Goal: Task Accomplishment & Management: Complete application form

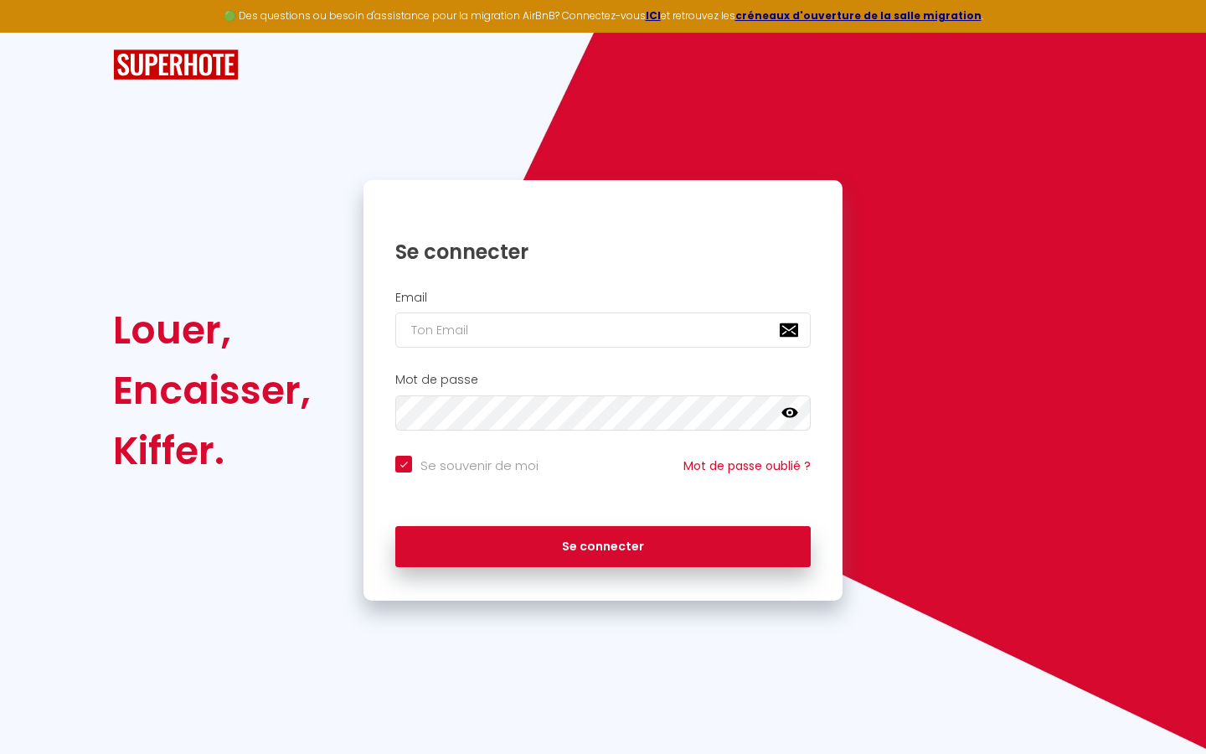
type input "s"
checkbox input "true"
type input "su"
checkbox input "true"
type input "sup"
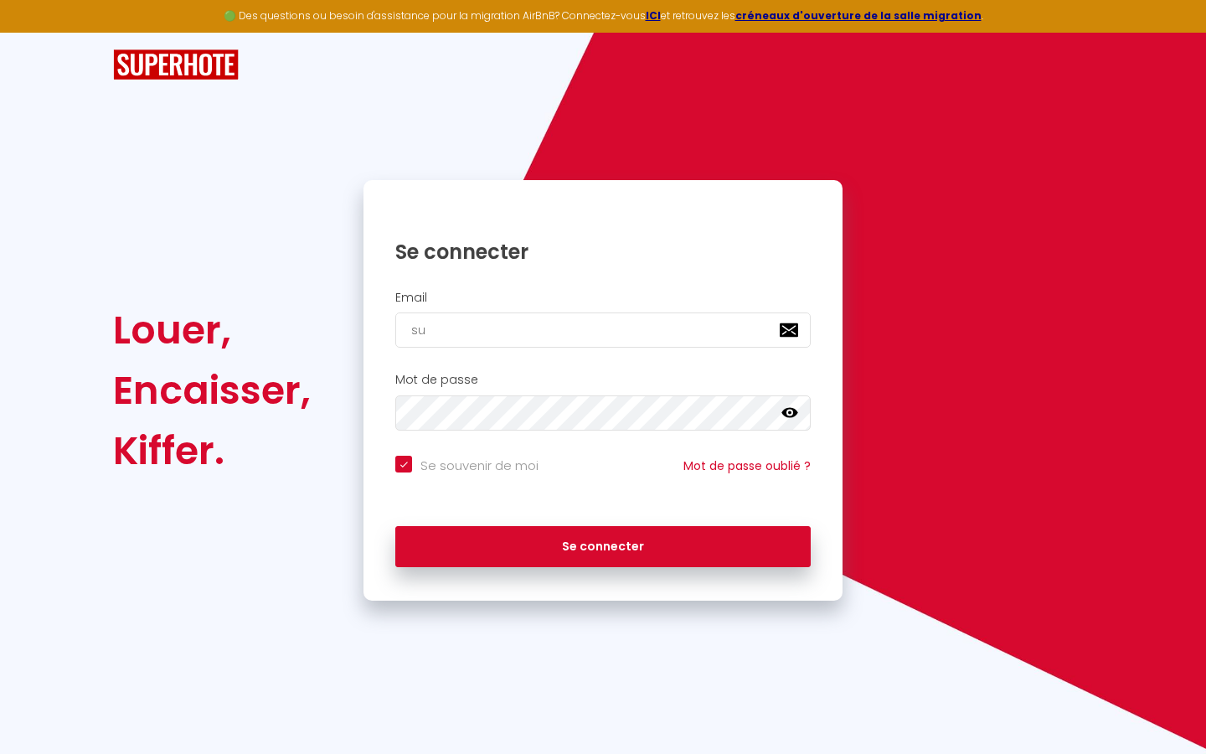
checkbox input "true"
type input "supe"
checkbox input "true"
type input "super"
checkbox input "true"
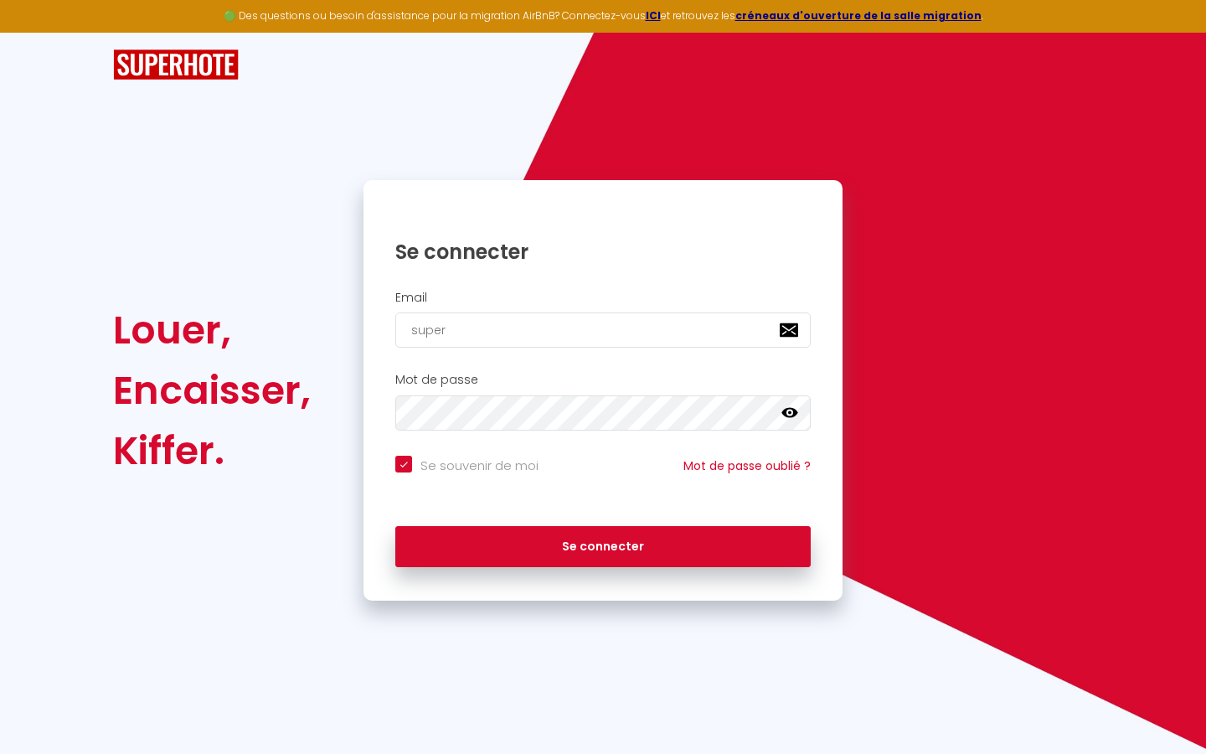
type input "superb"
checkbox input "true"
type input "superbo"
checkbox input "true"
type input "superbor"
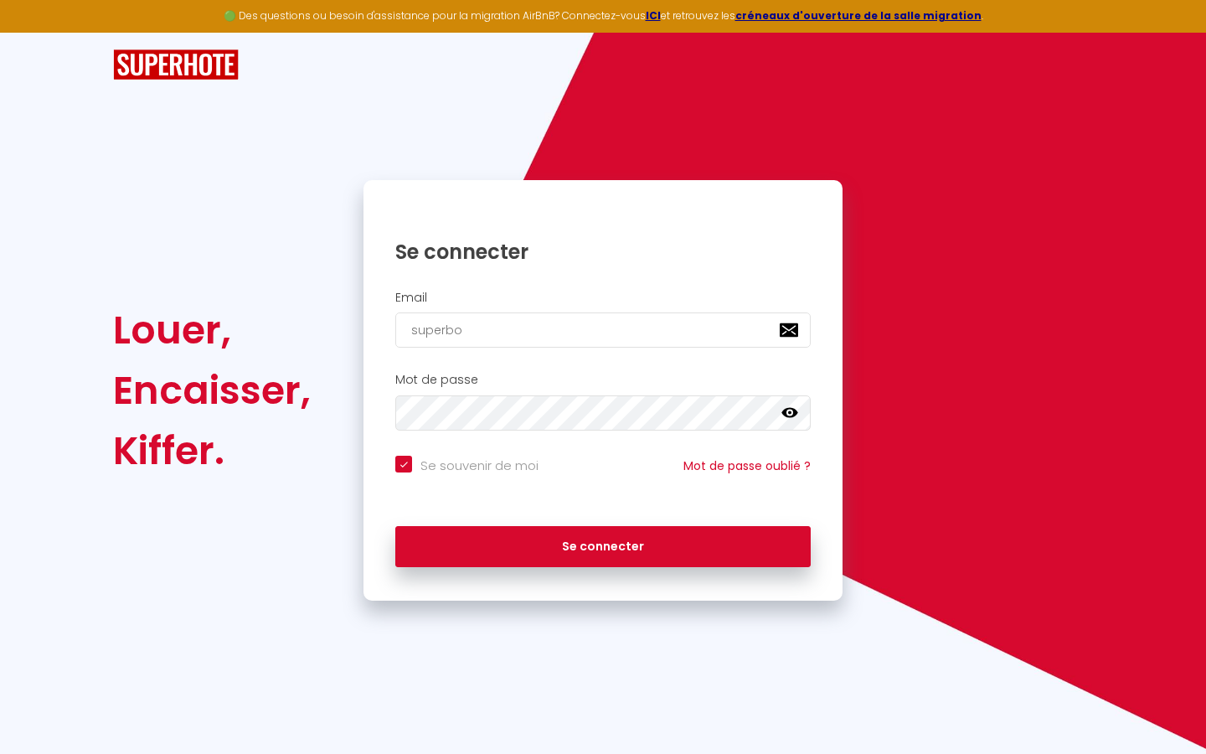
checkbox input "true"
type input "superbord"
checkbox input "true"
type input "superborde"
checkbox input "true"
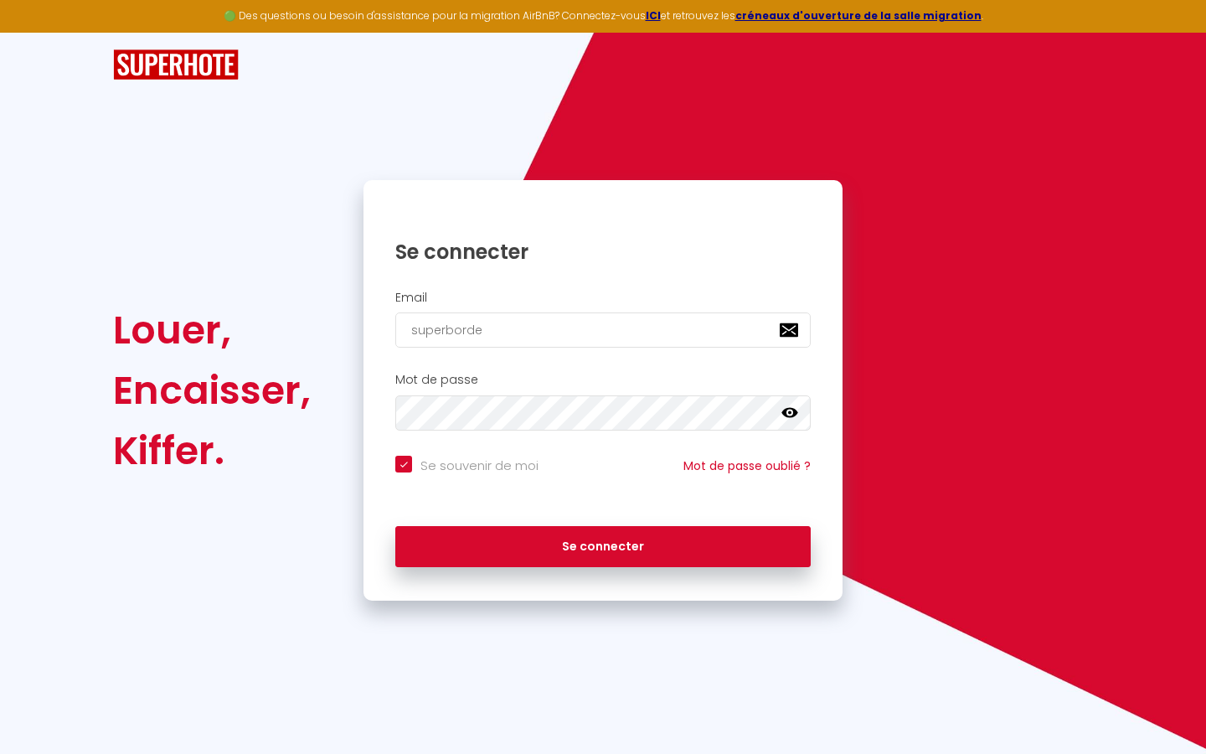
type input "superbordea"
checkbox input "true"
type input "superbordeau"
checkbox input "true"
type input "superbordeaux"
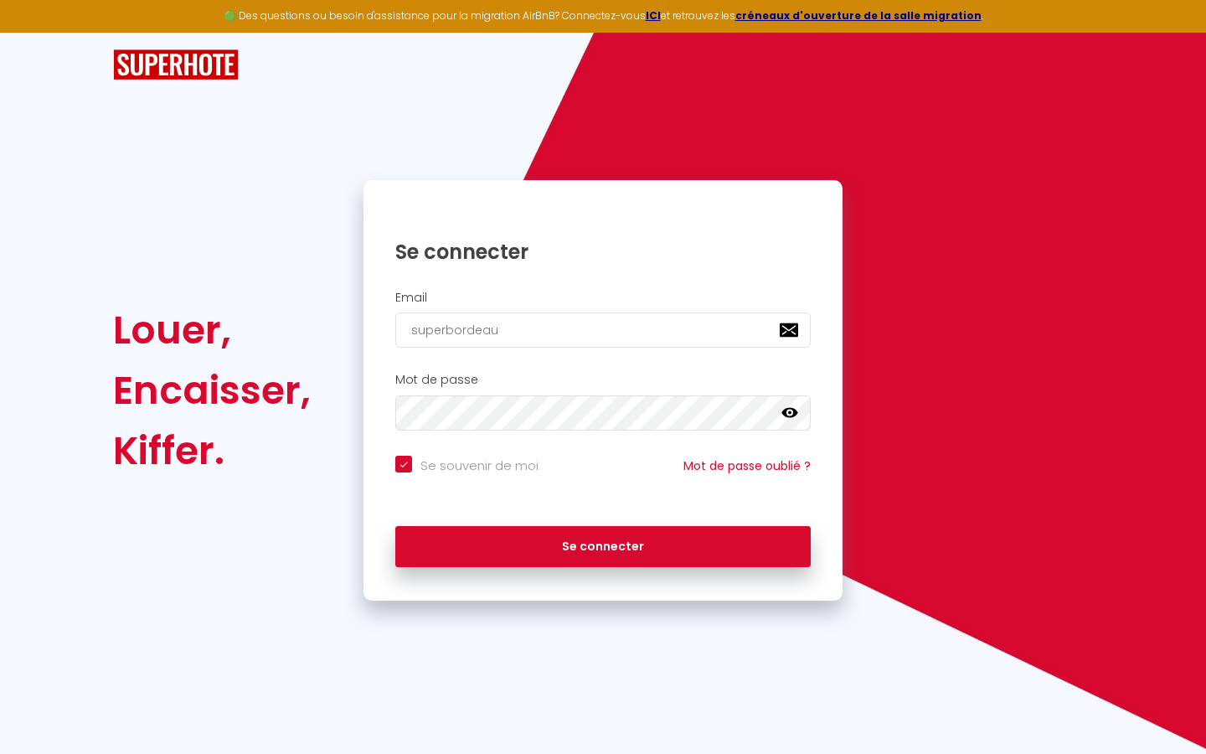
checkbox input "true"
type input "superbordeaux@"
checkbox input "true"
type input "superbordeaux@g"
checkbox input "true"
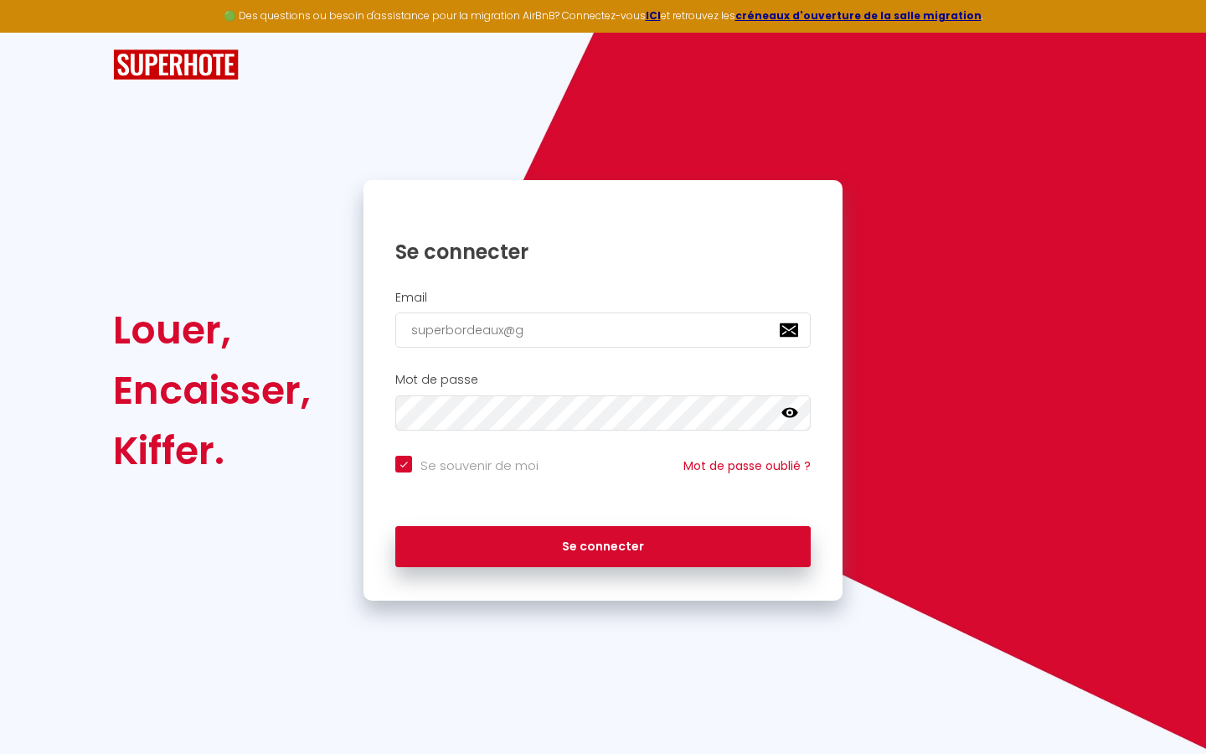
type input "superbordeaux@gm"
checkbox input "true"
type input "superbordeaux@gma"
checkbox input "true"
type input "superbordeaux@gmai"
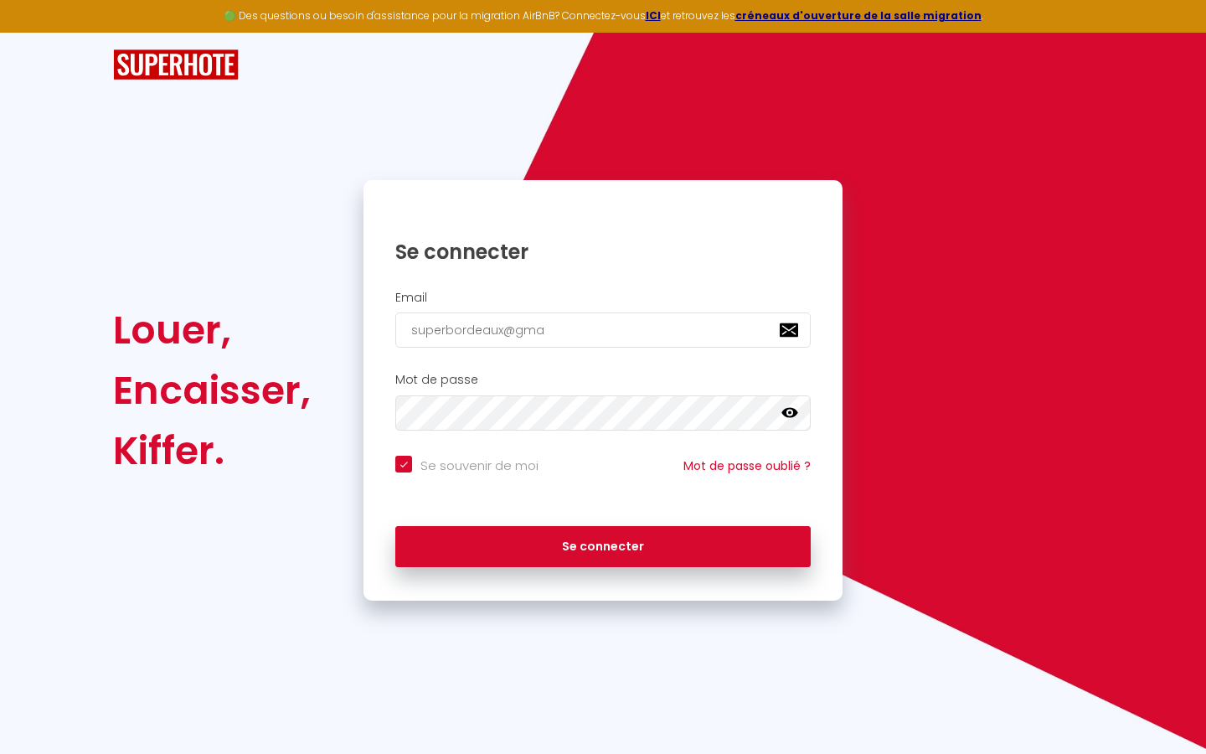
checkbox input "true"
type input "[EMAIL_ADDRESS]"
checkbox input "true"
type input "[EMAIL_ADDRESS]."
checkbox input "true"
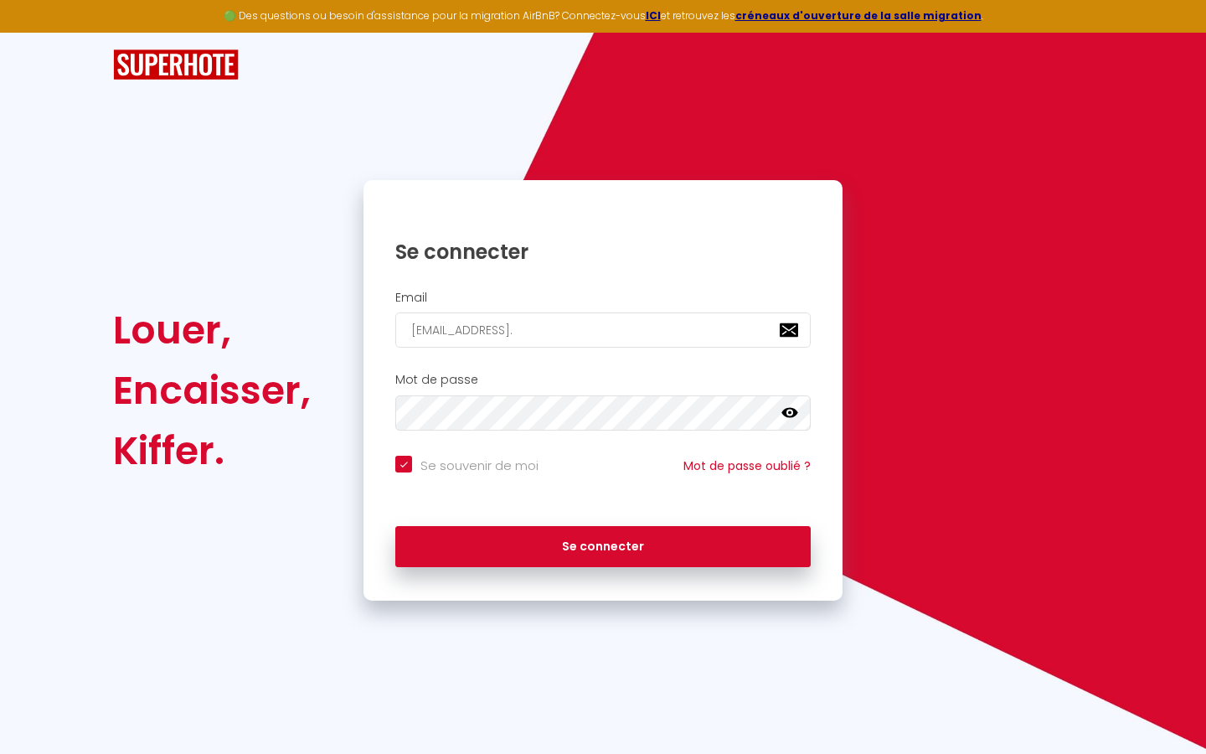
type input "superbordeaux@gmail.c"
checkbox input "true"
type input "[EMAIL_ADDRESS][DOMAIN_NAME]"
checkbox input "true"
type input "[EMAIL_ADDRESS][DOMAIN_NAME]"
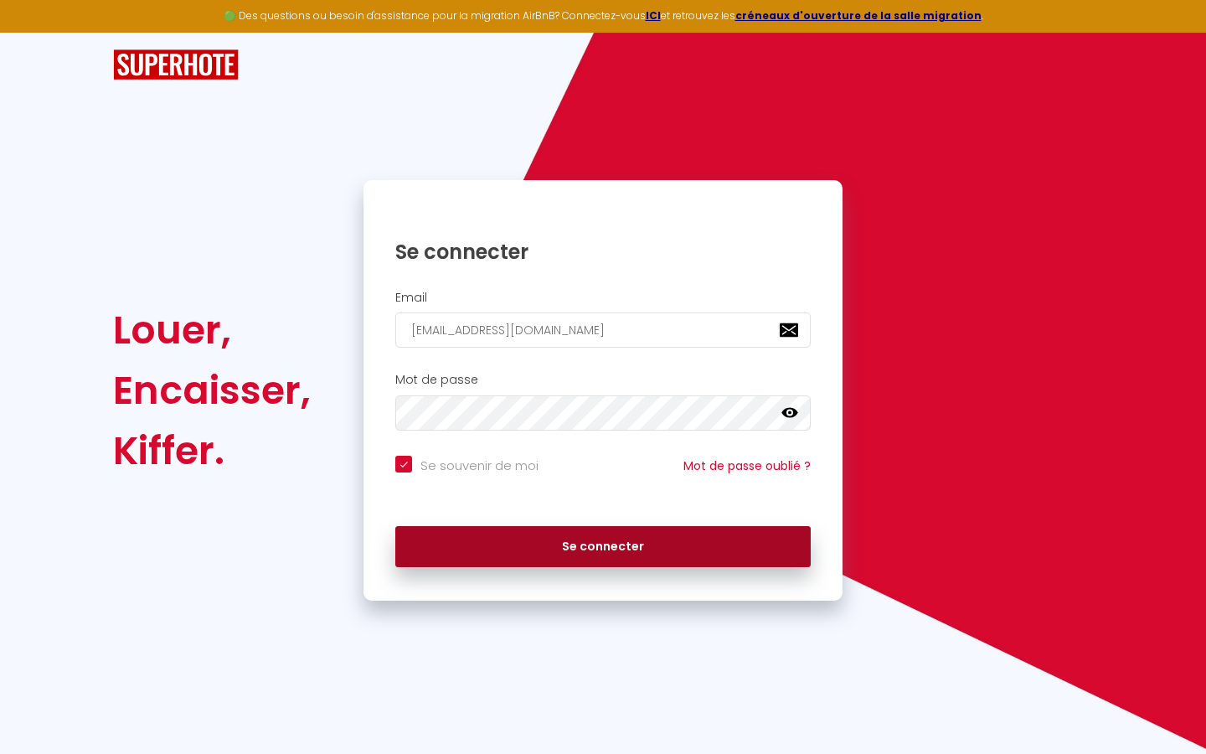
checkbox input "true"
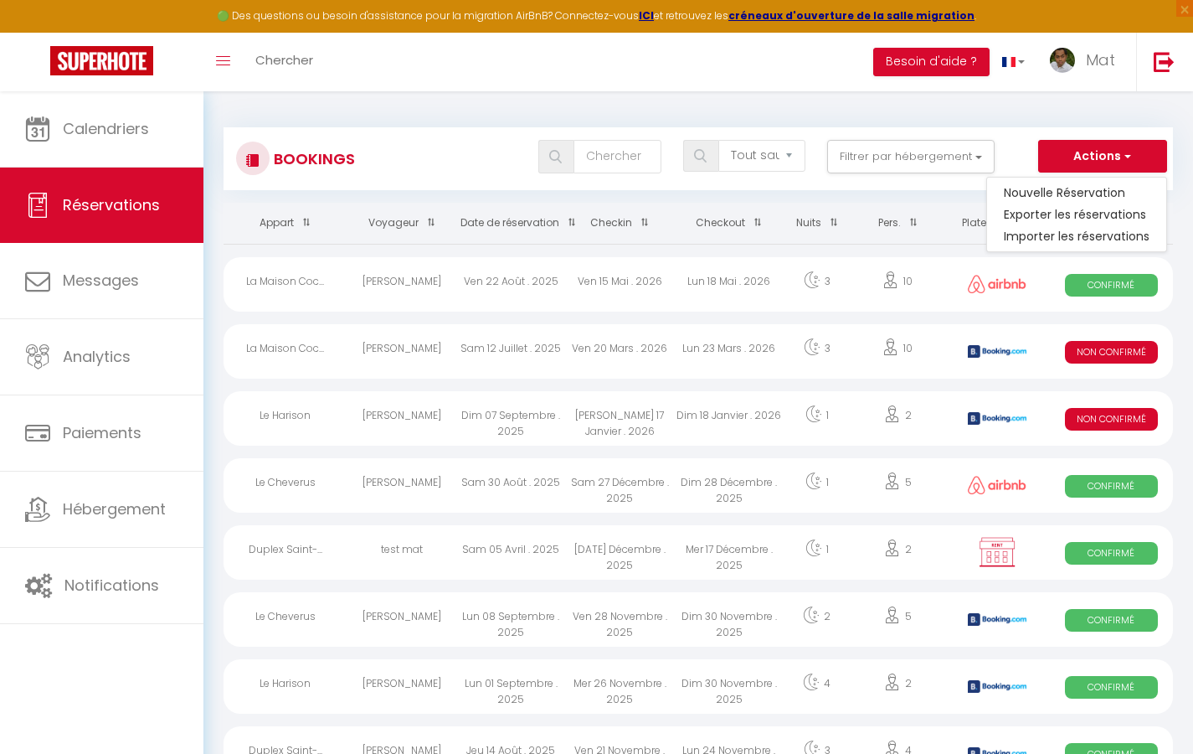
select select
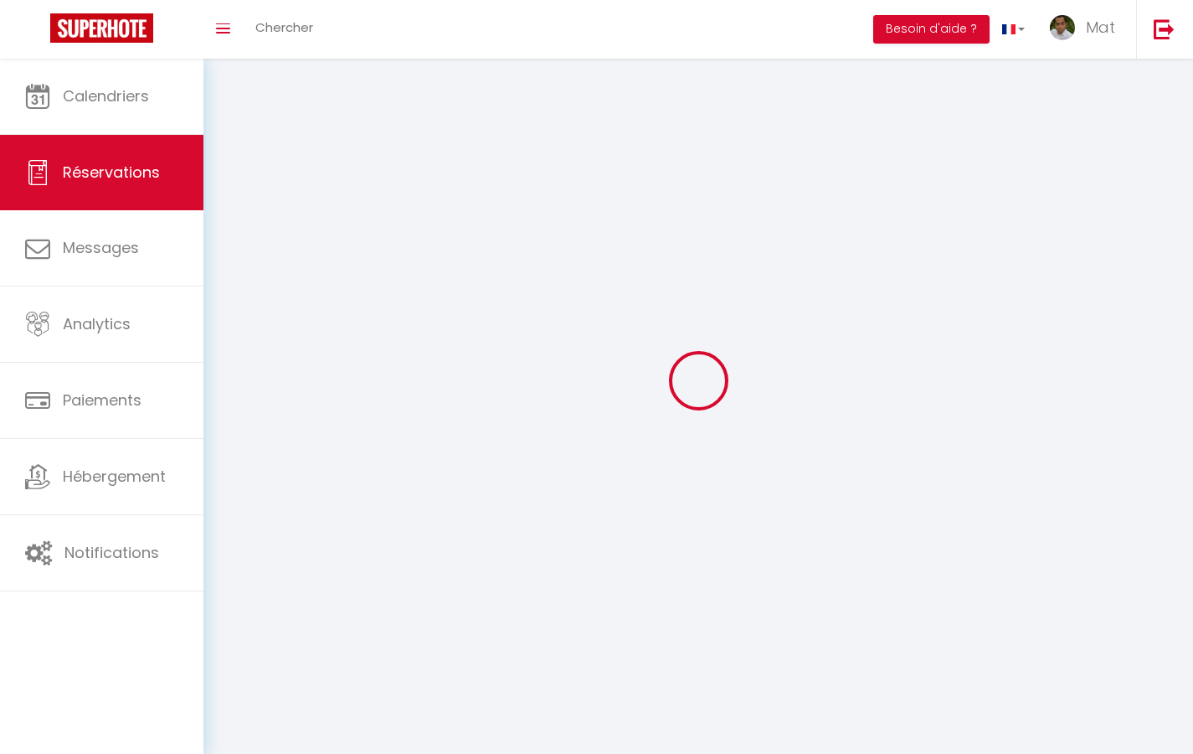
select select
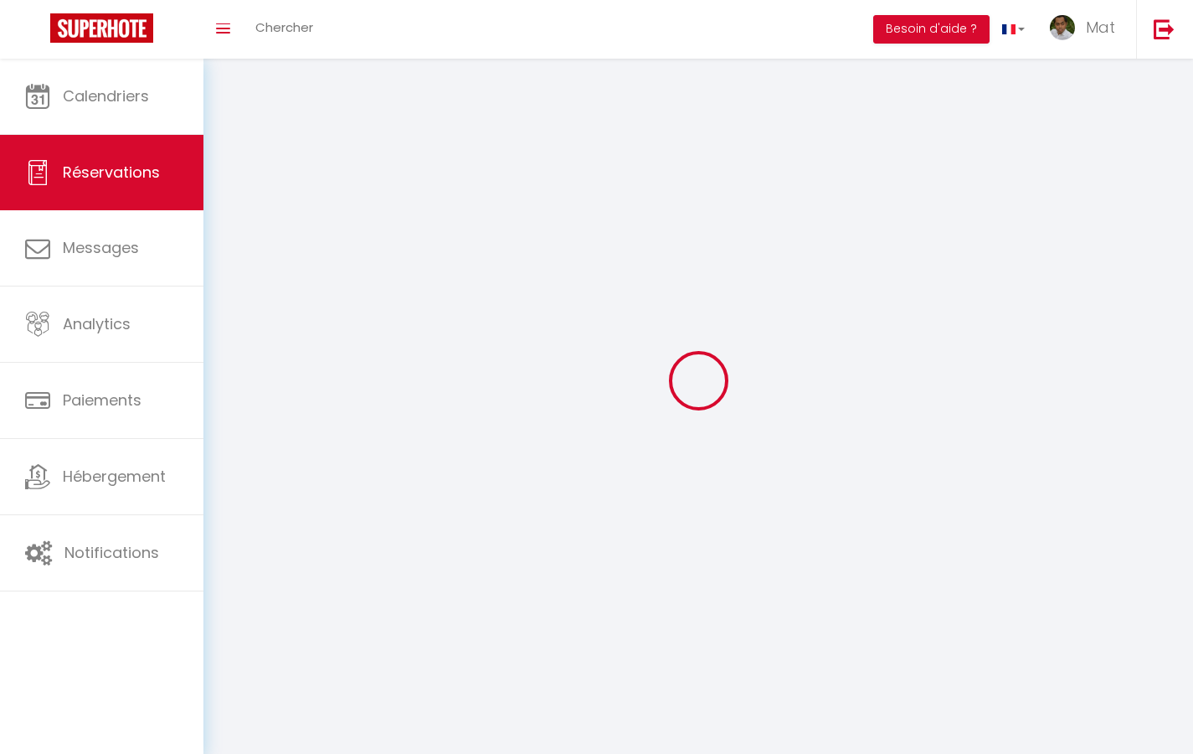
select select
checkbox input "false"
select select
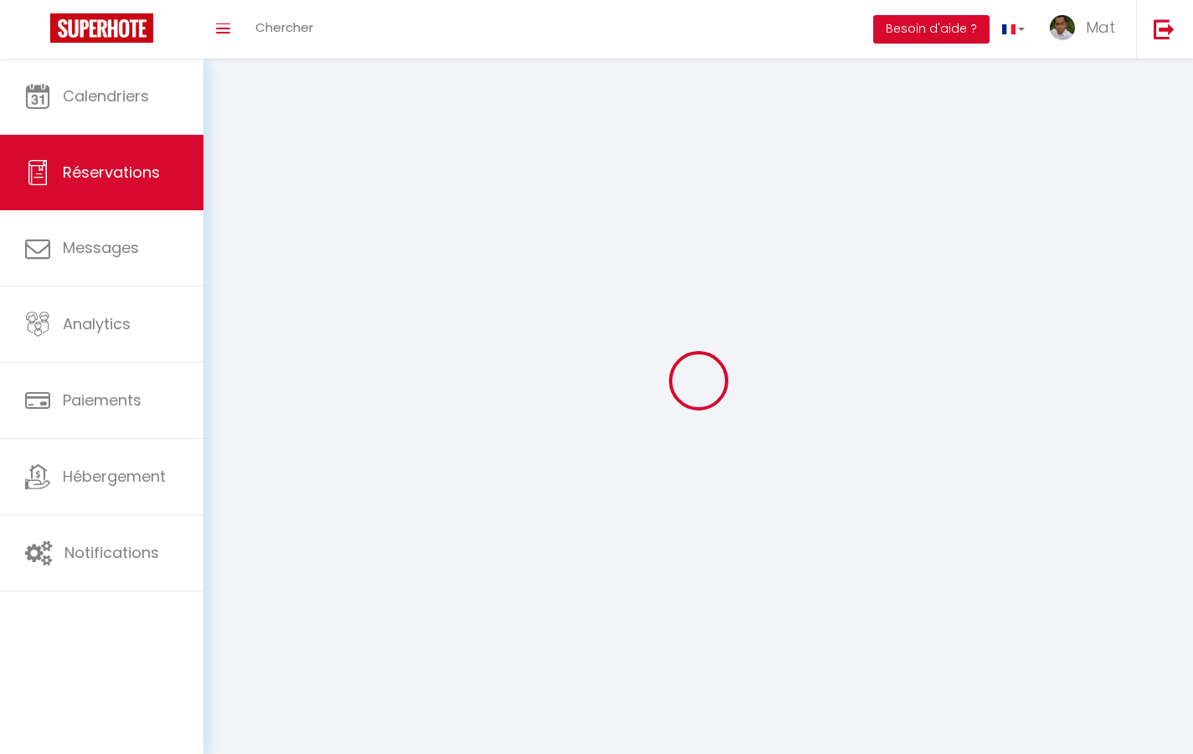
select select
checkbox input "false"
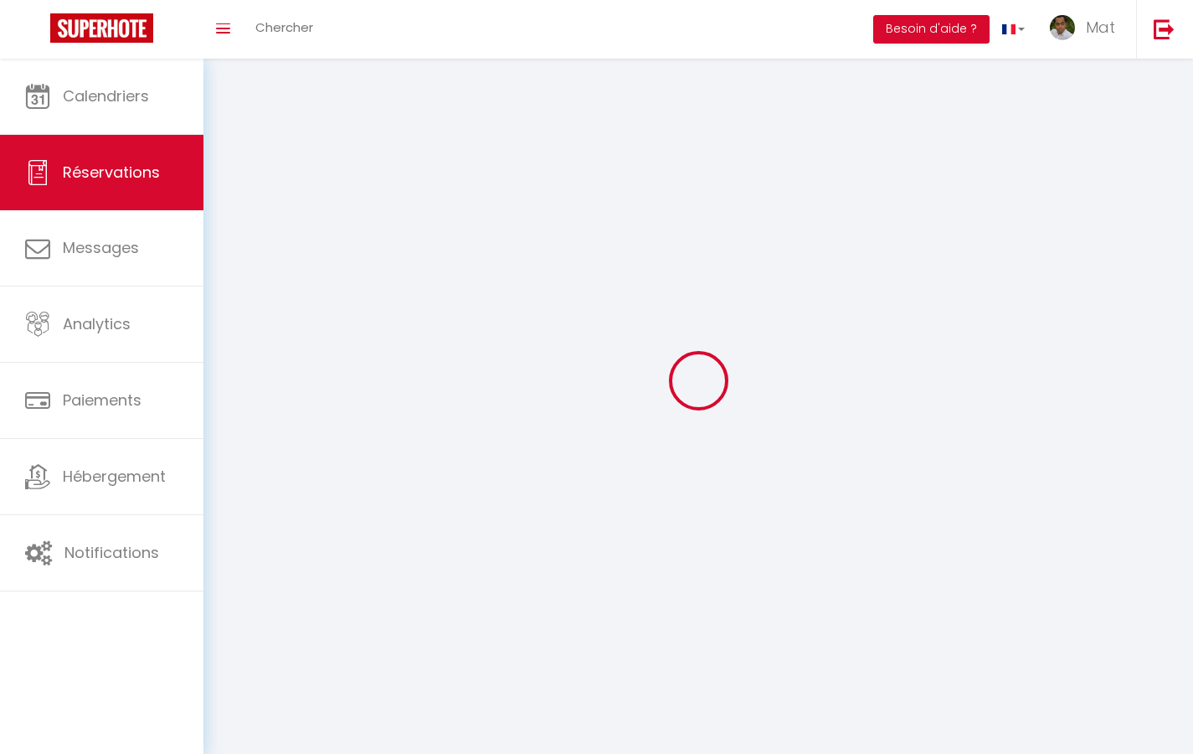
select select
checkbox input "false"
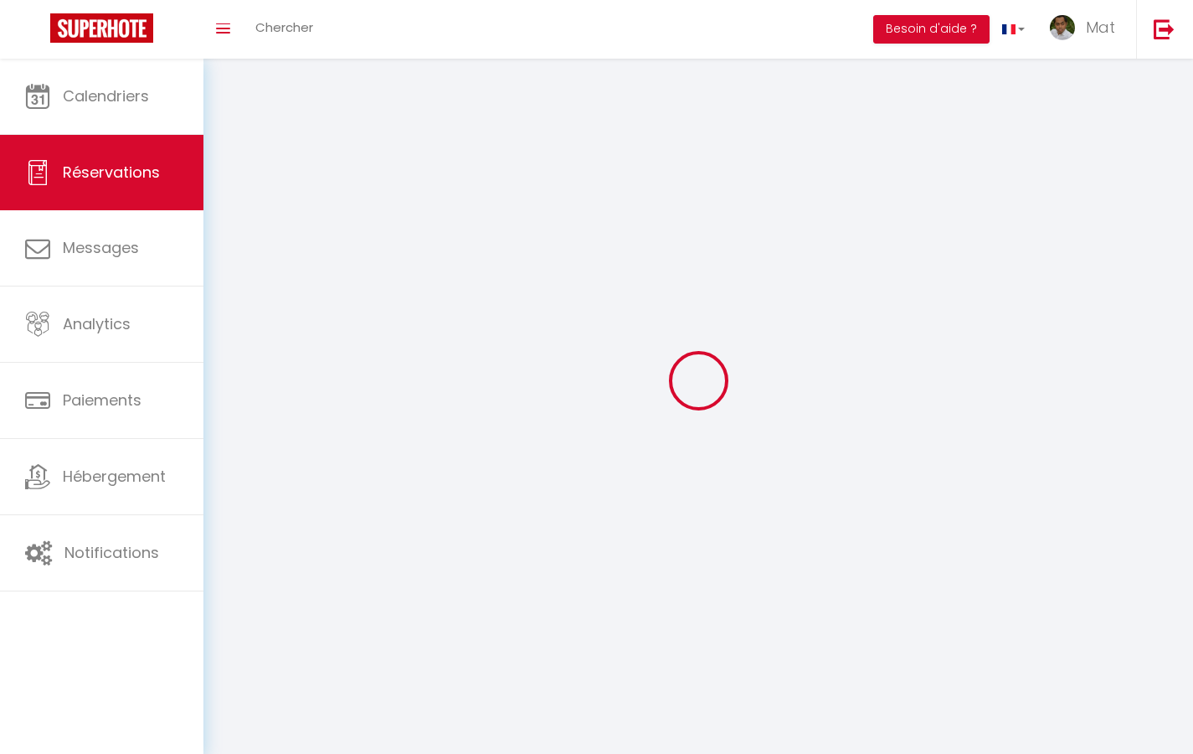
select select
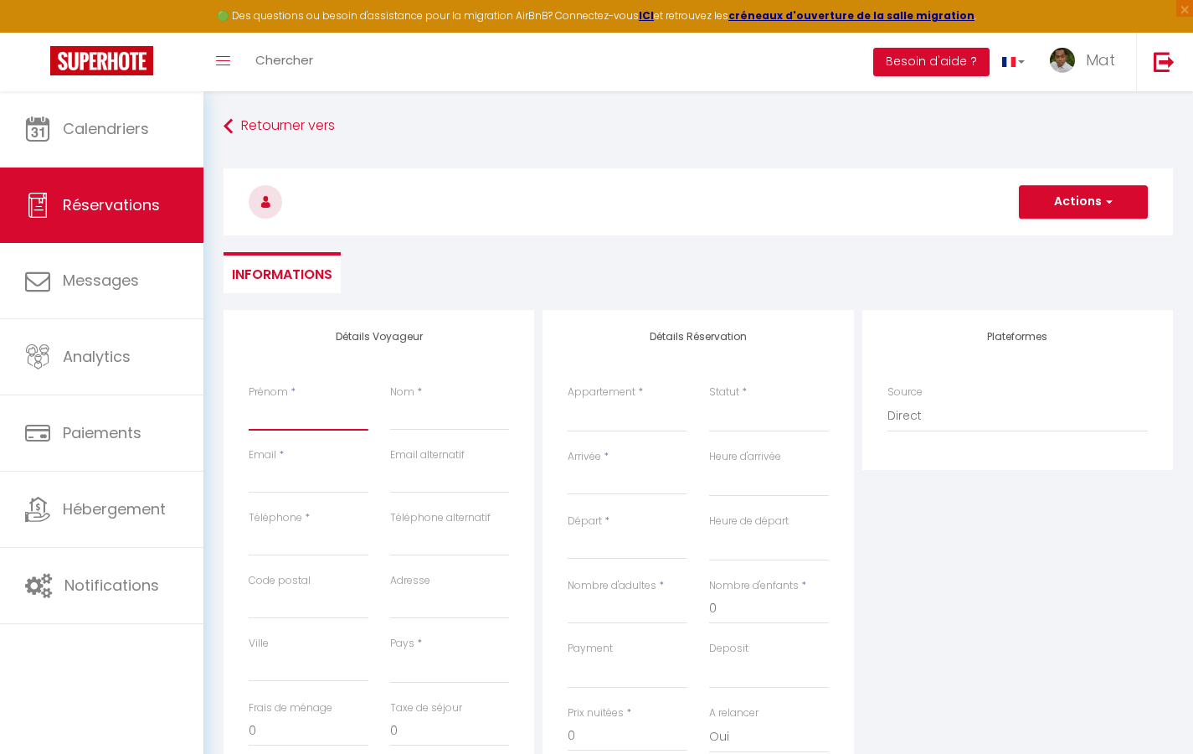
type input "T"
select select
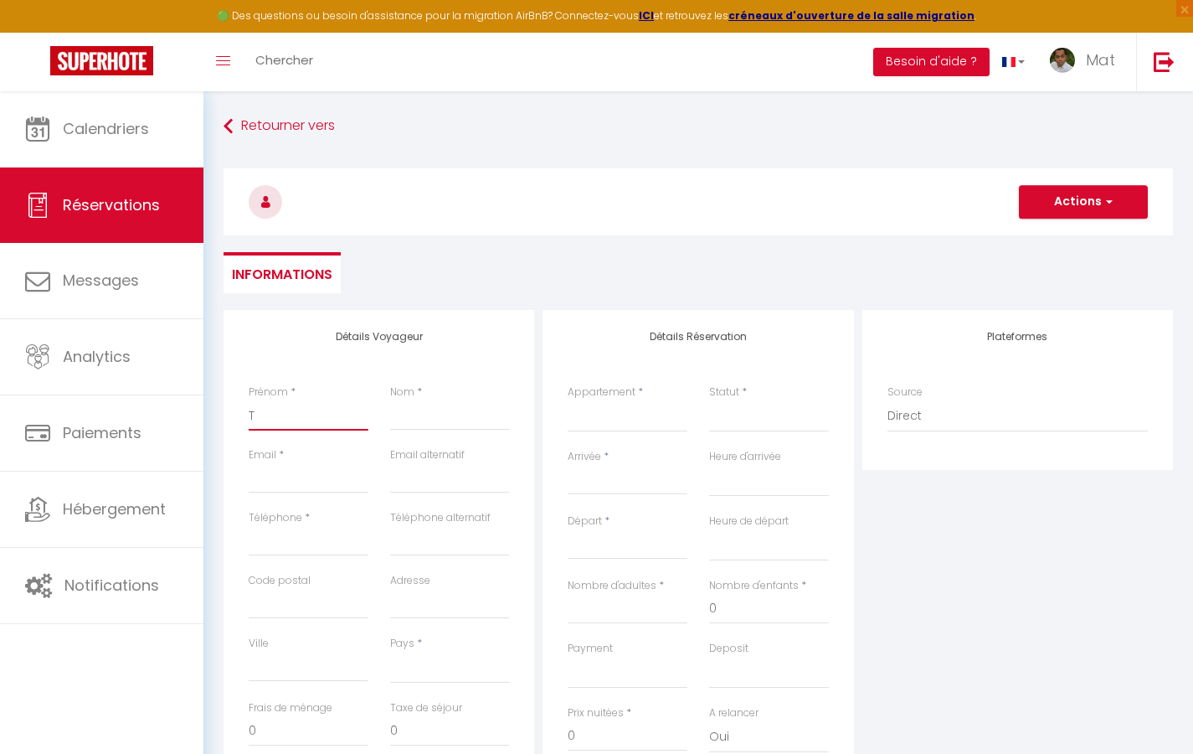
select select
checkbox input "false"
type input "Te"
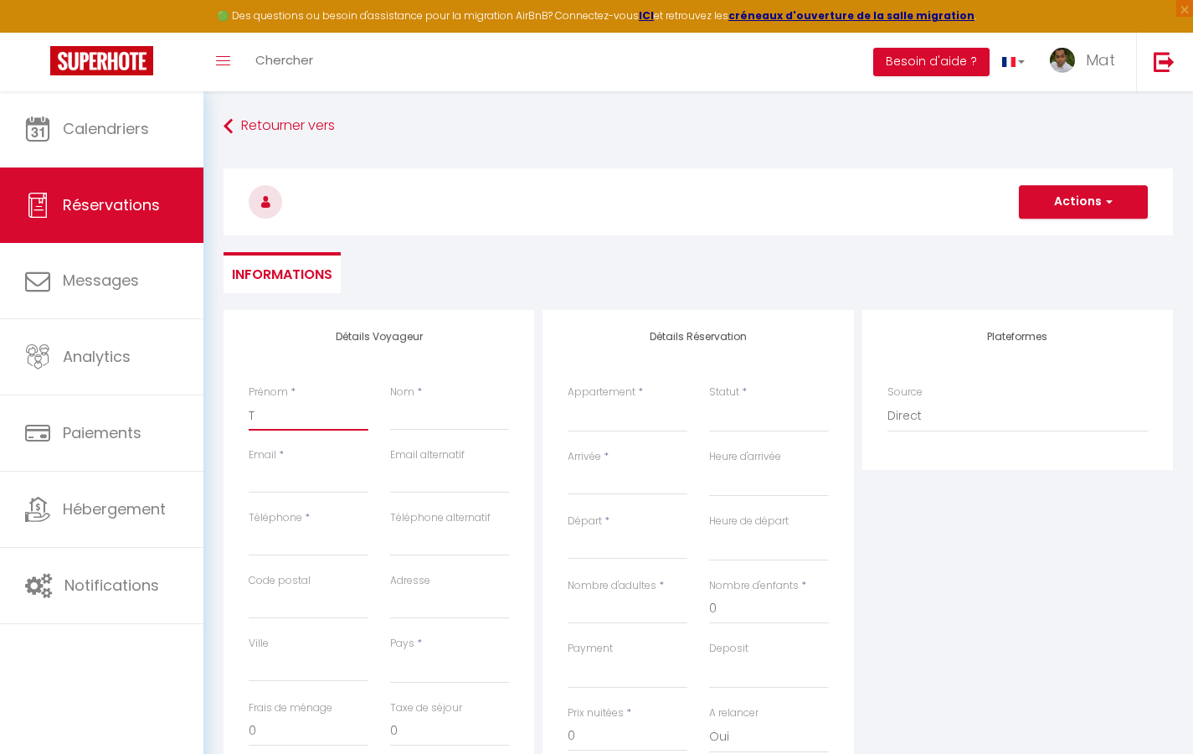
select select
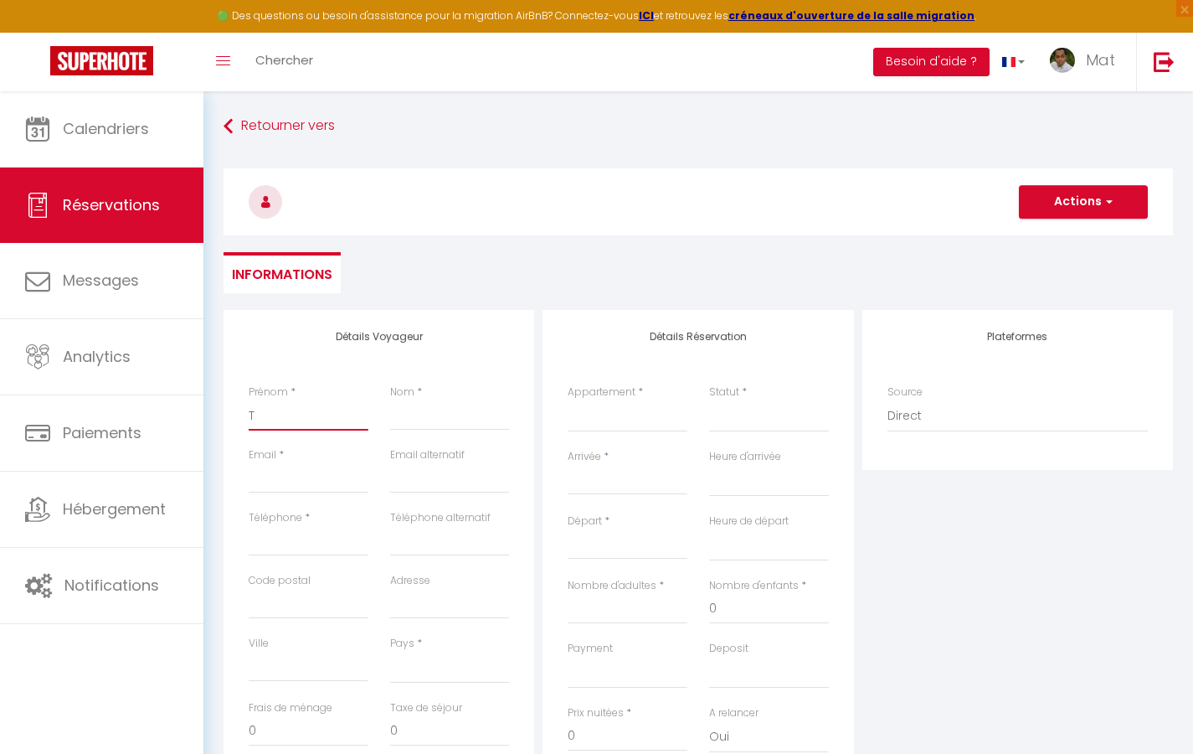
select select
checkbox input "false"
type input "Tes"
select select
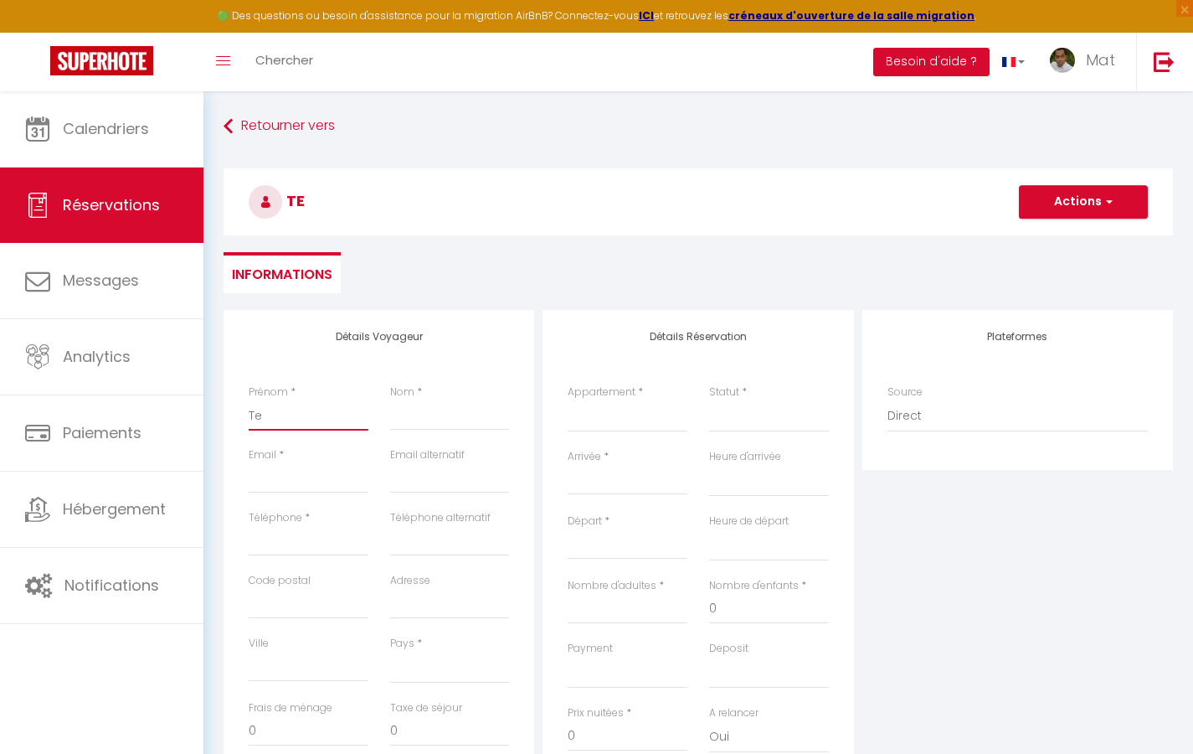
select select
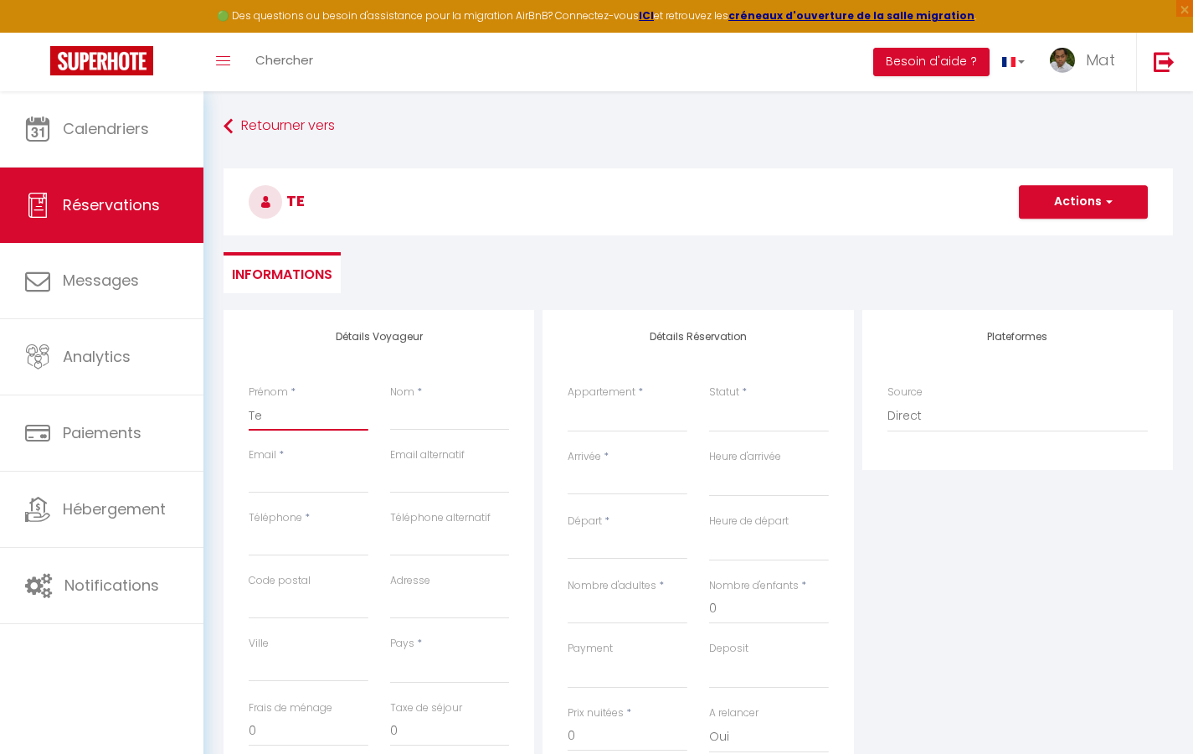
select select
checkbox input "false"
type input "Test"
select select
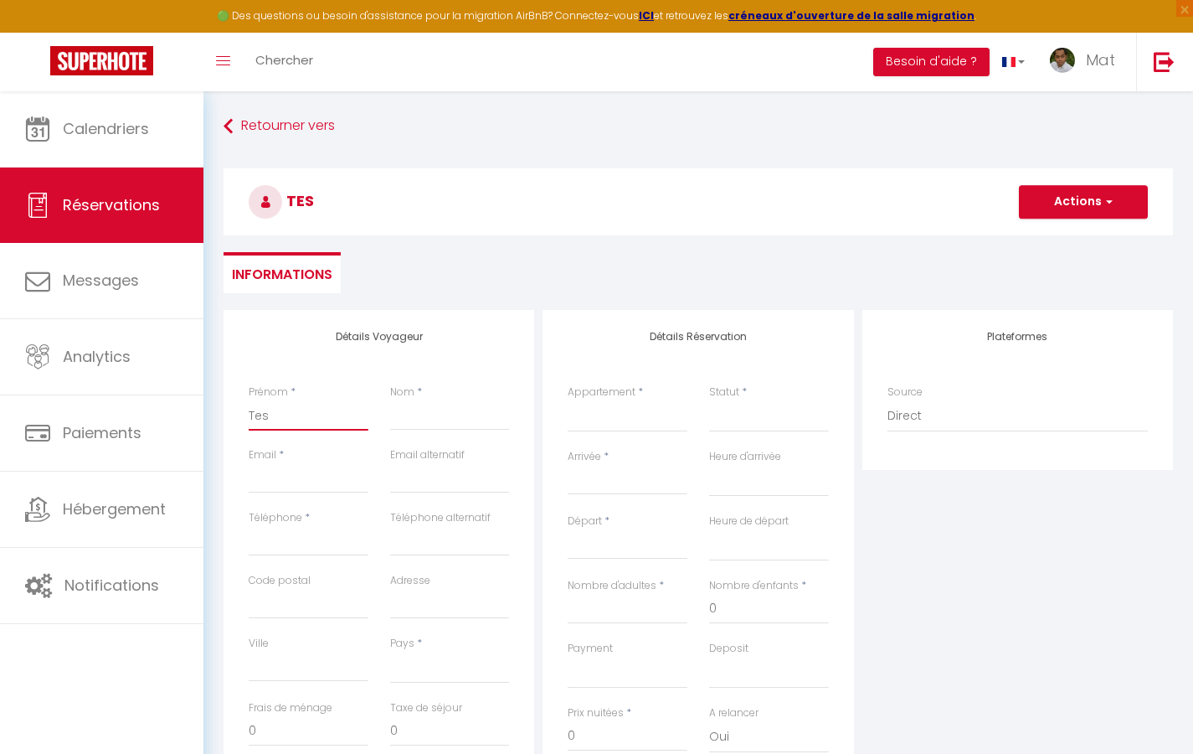
select select
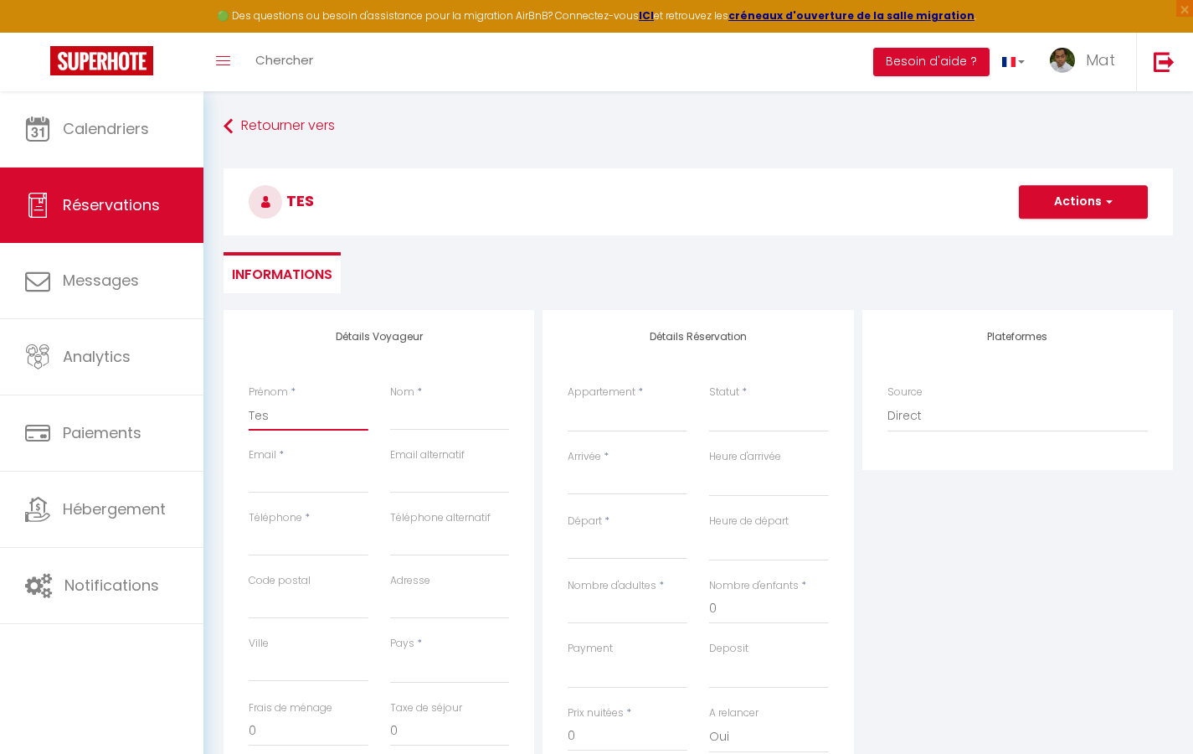
checkbox input "false"
type input "A"
select select
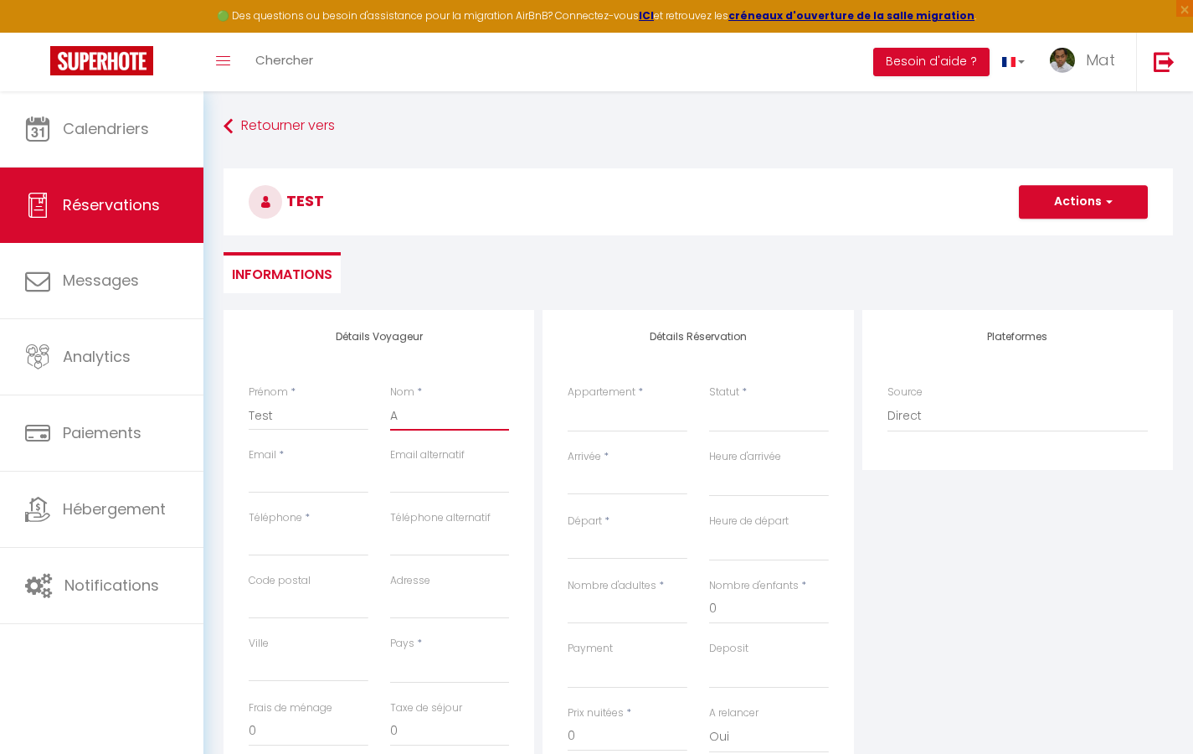
select select
checkbox input "false"
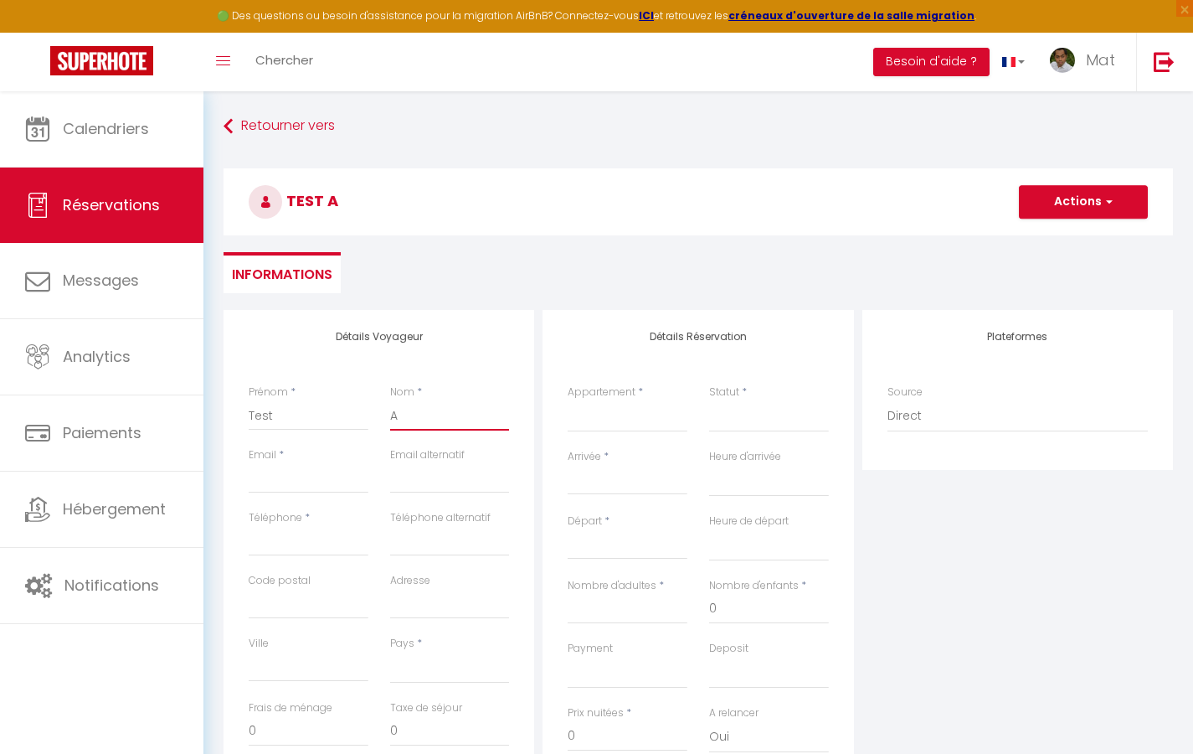
type input "Au"
select select
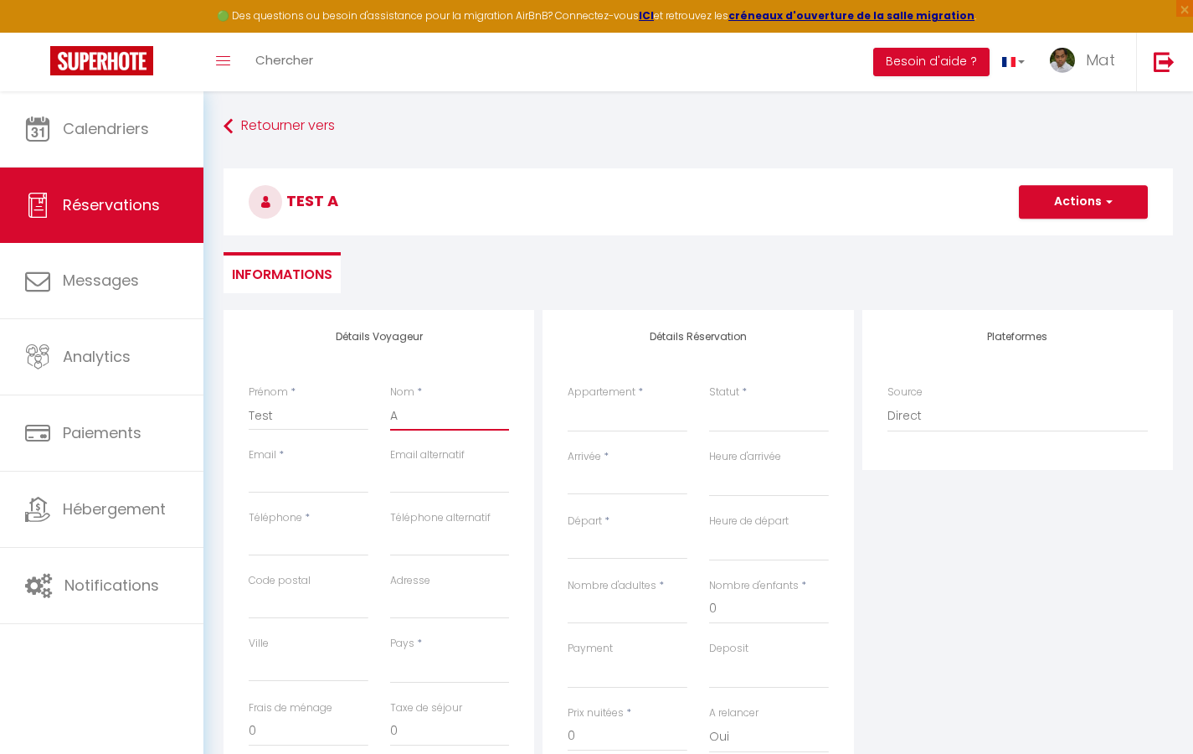
select select
checkbox input "false"
type input "Aut"
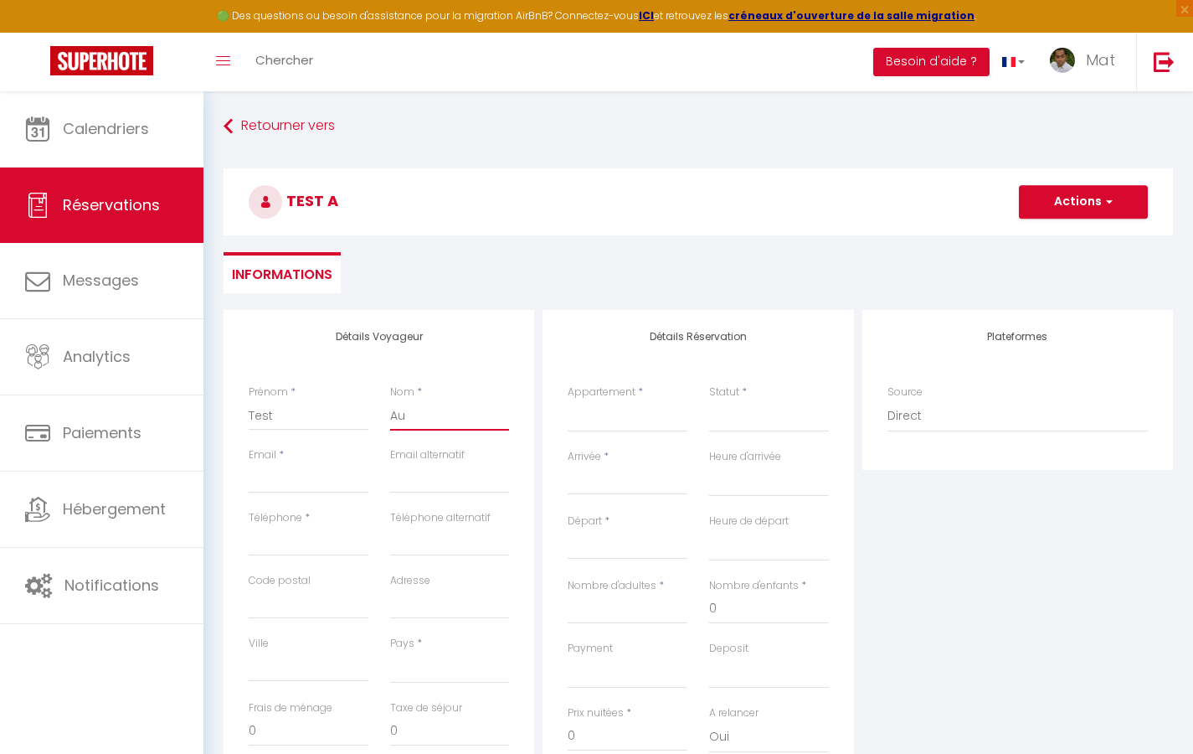
select select
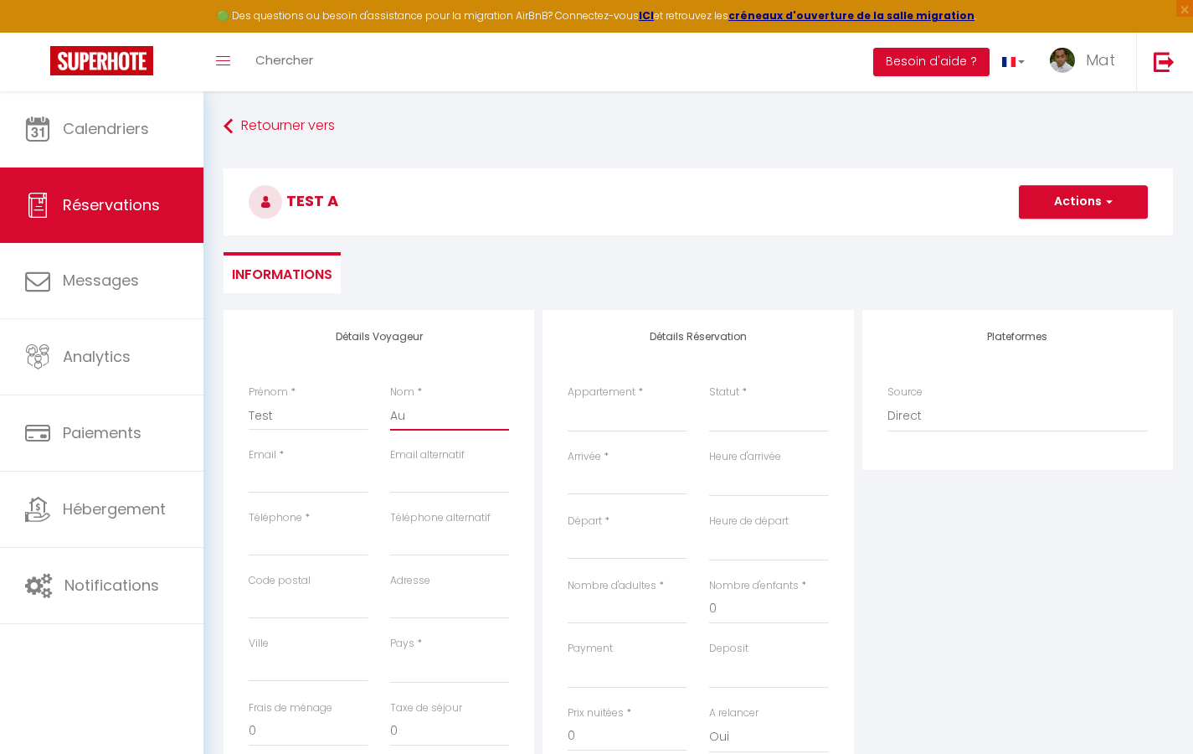
select select
checkbox input "false"
type input "Auto"
select select
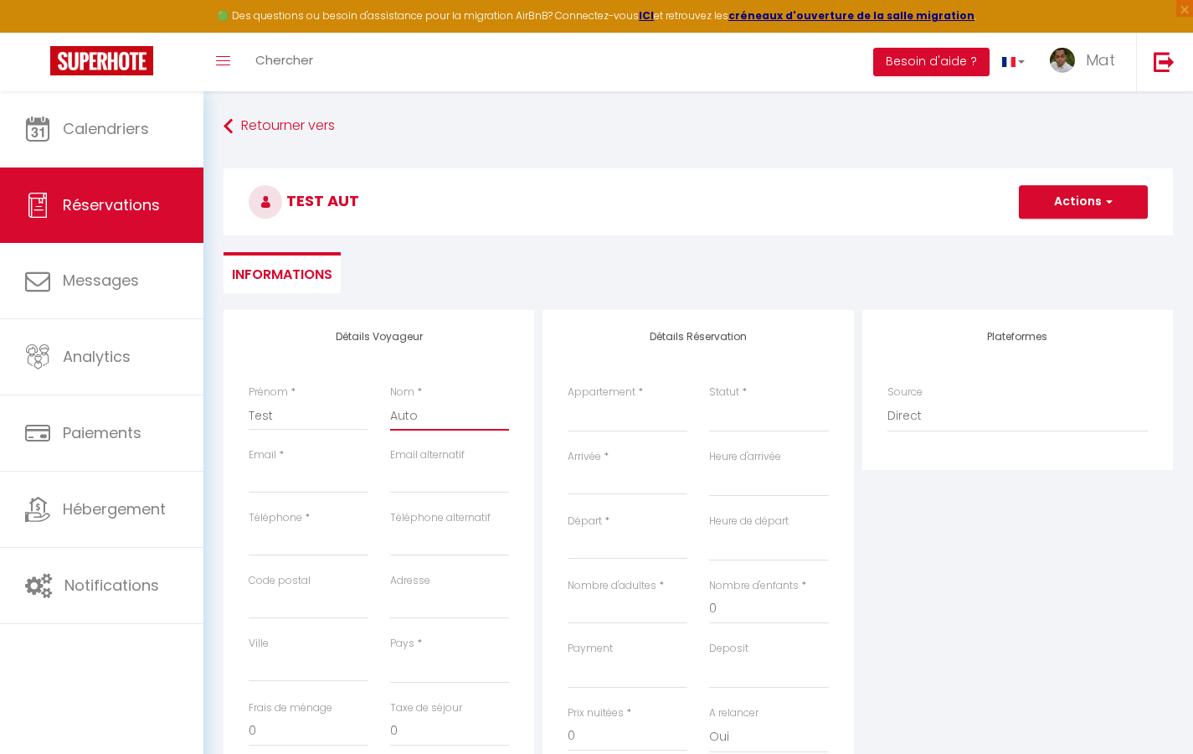
select select
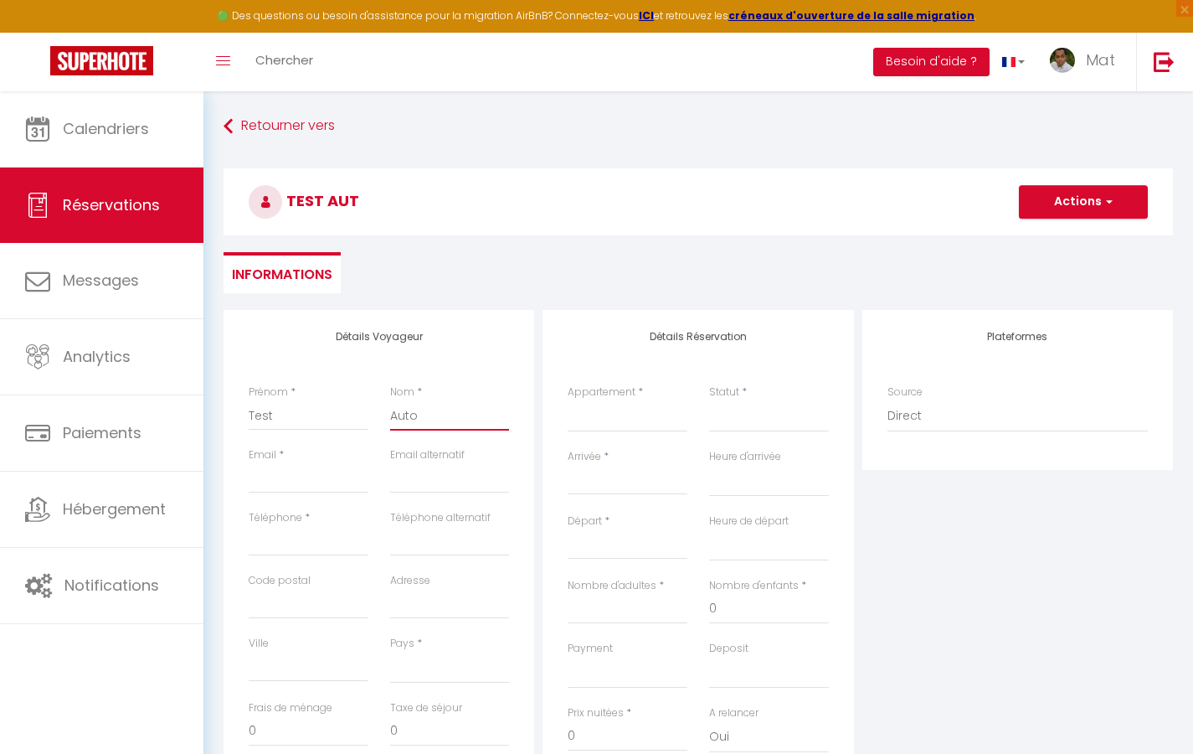
select select
checkbox input "false"
type input "[EMAIL_ADDRESS][DOMAIN_NAME]"
select select
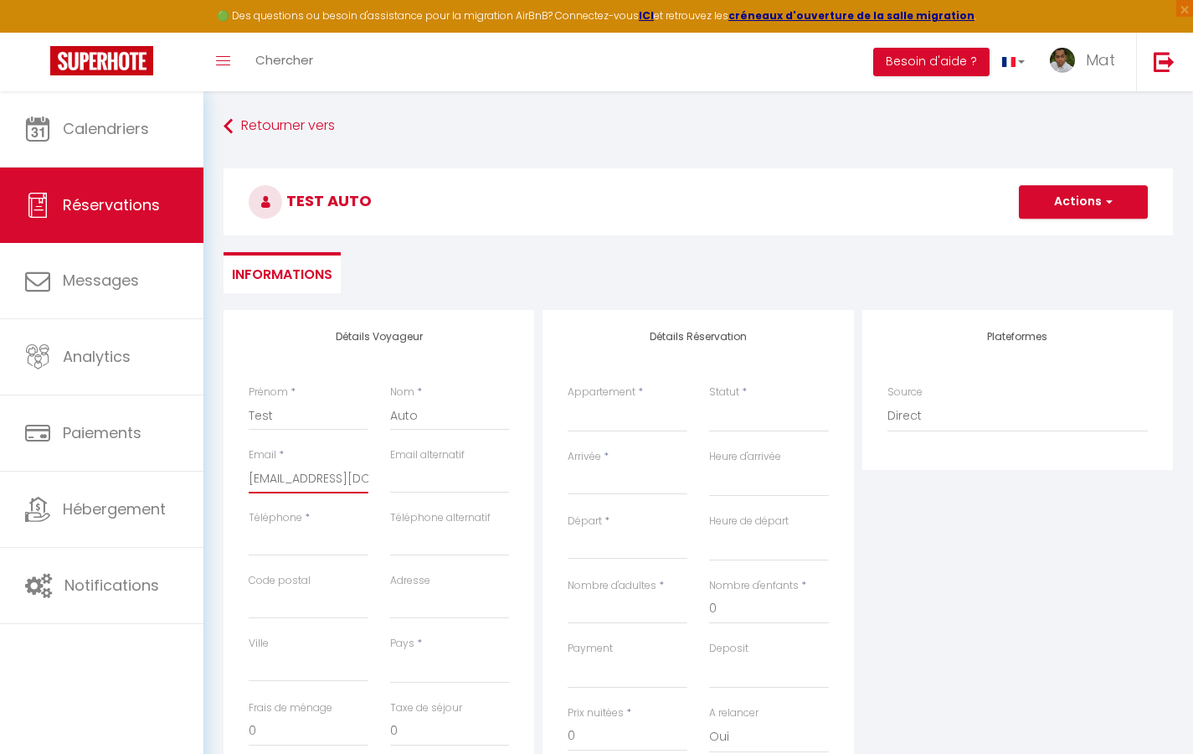
select select
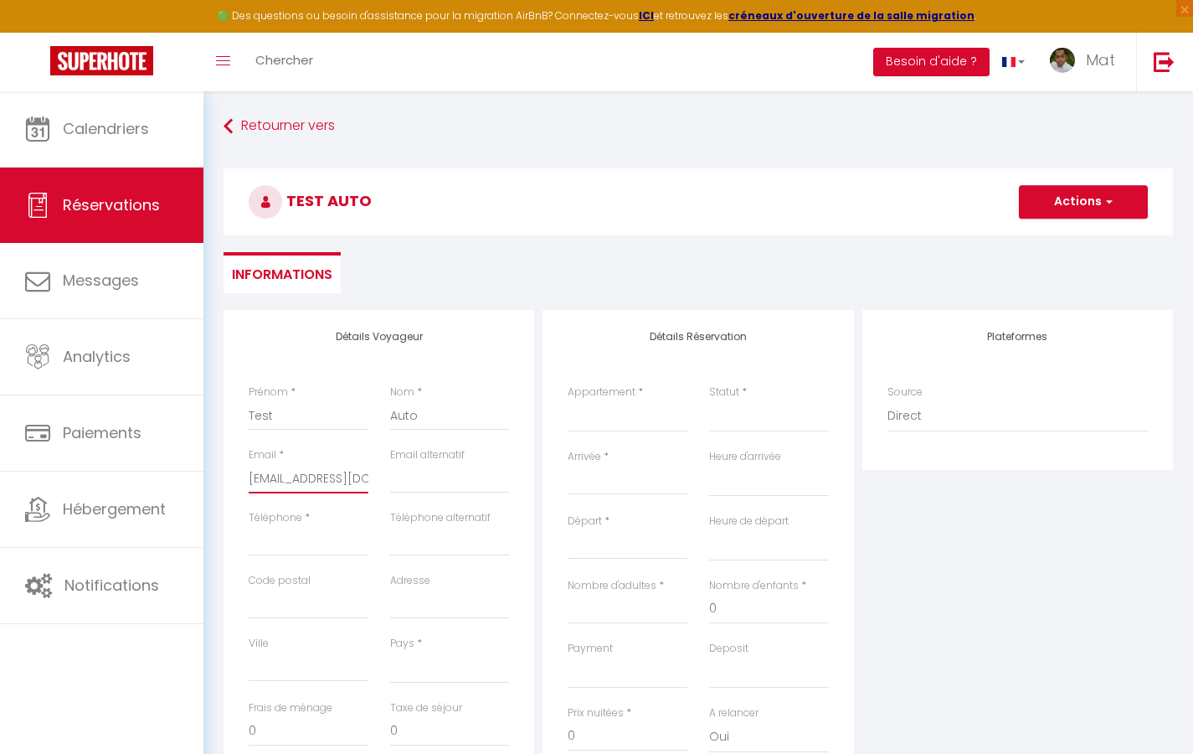
checkbox input "false"
type input "0"
select select
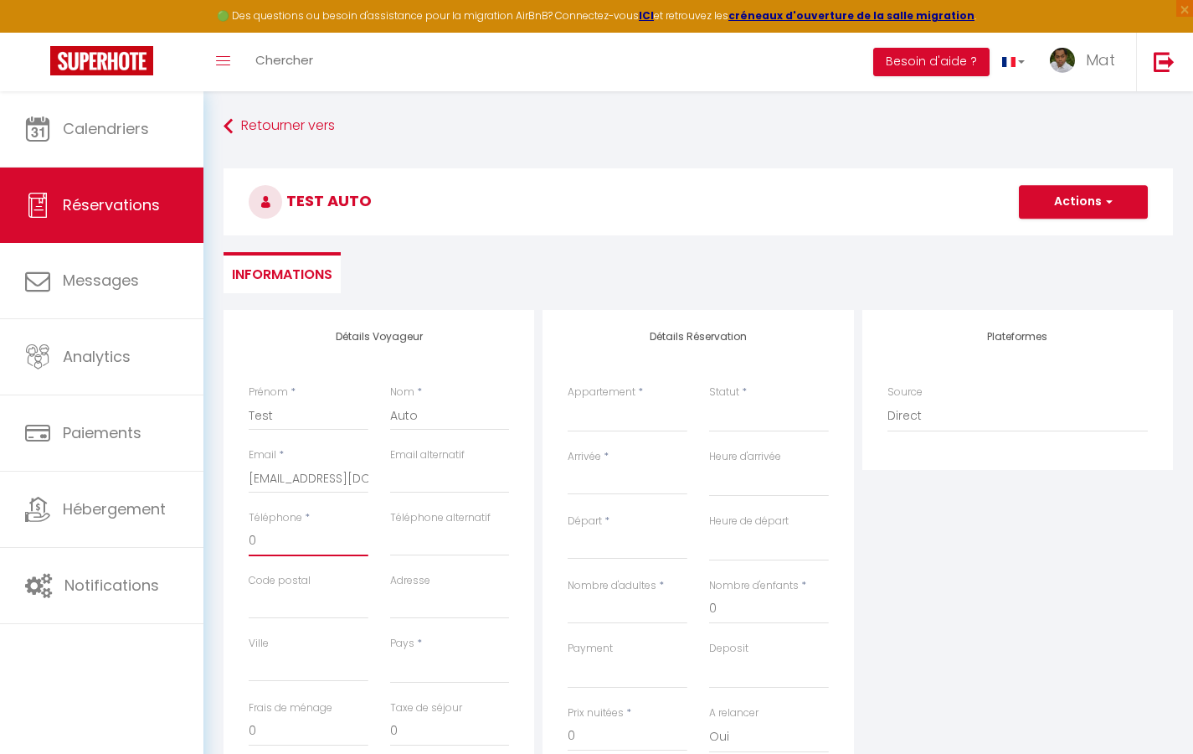
select select
checkbox input "false"
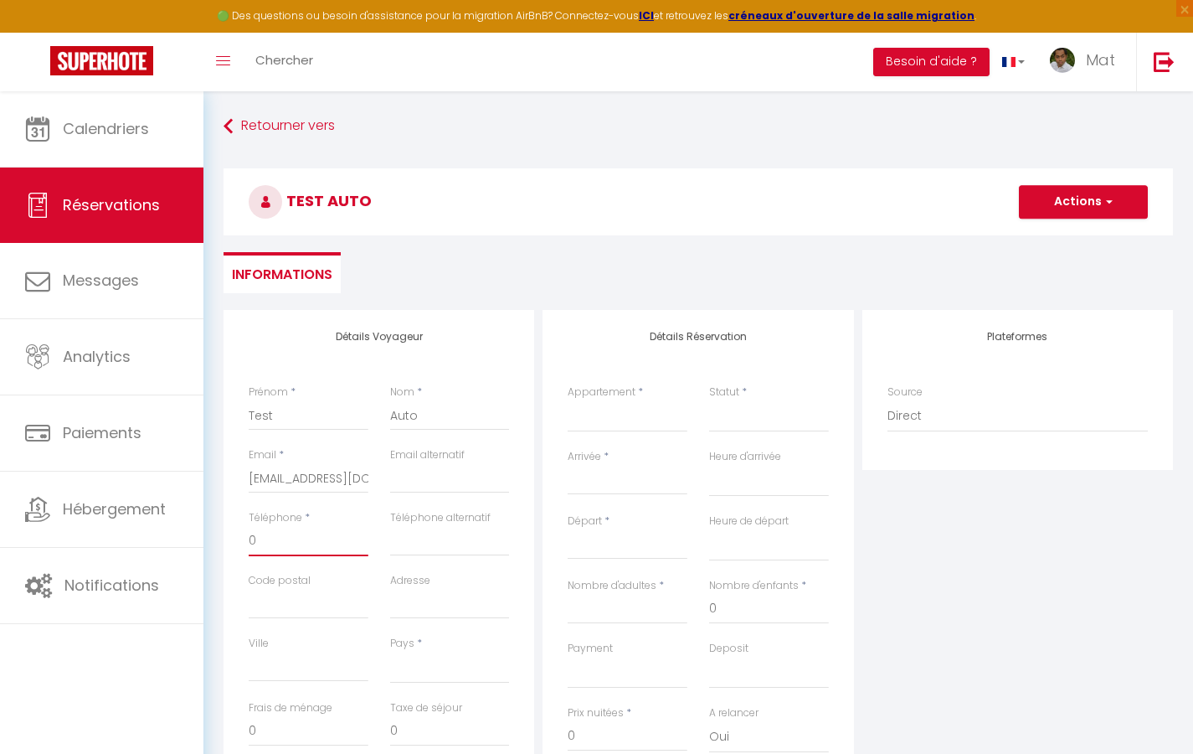
type input "06"
select select
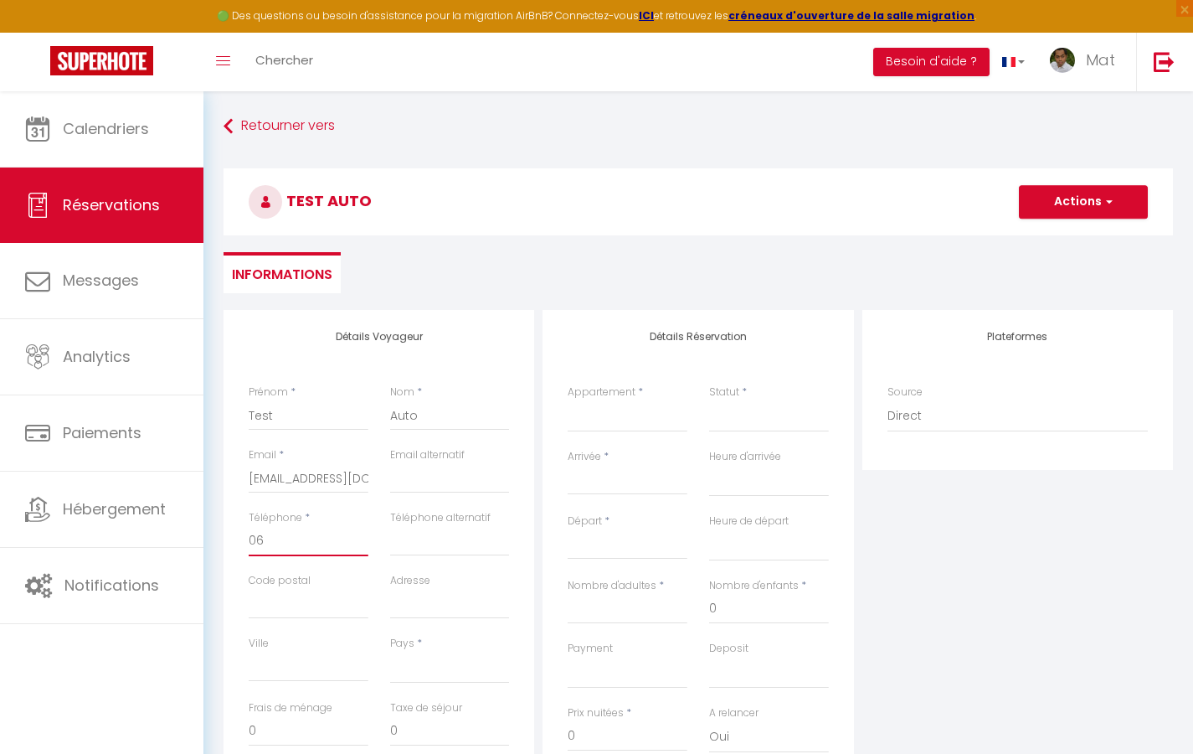
select select
checkbox input "false"
type input "060"
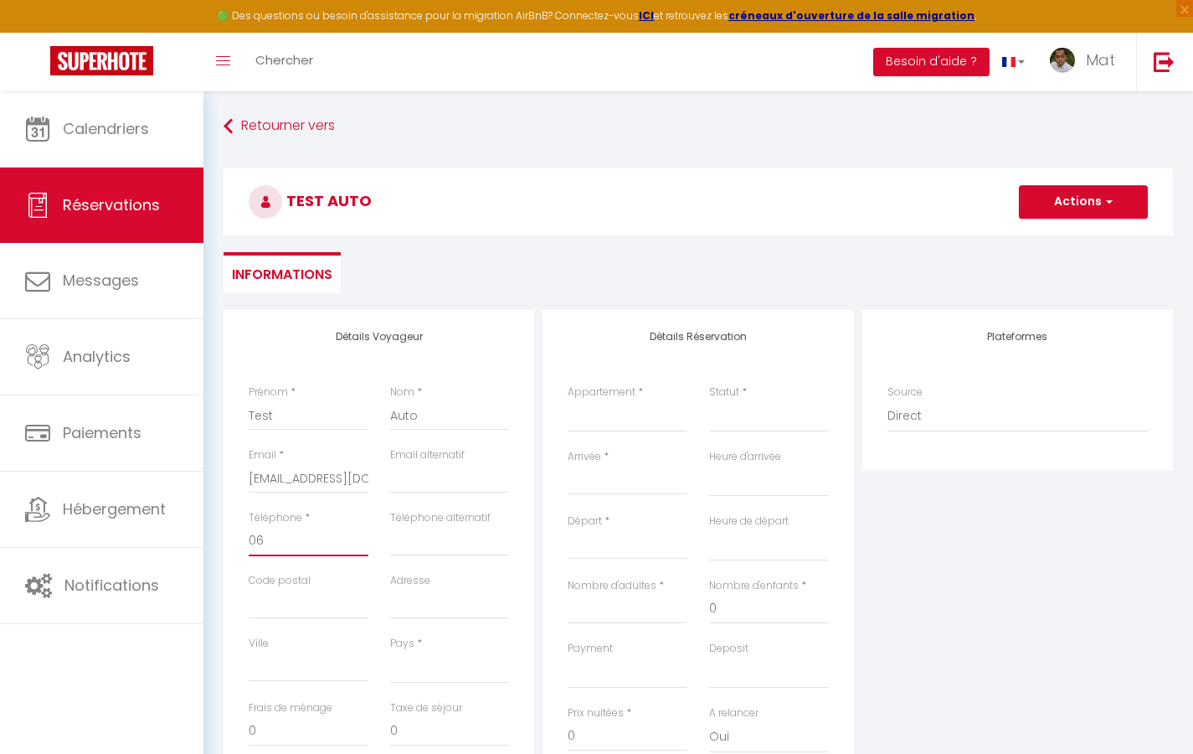
select select
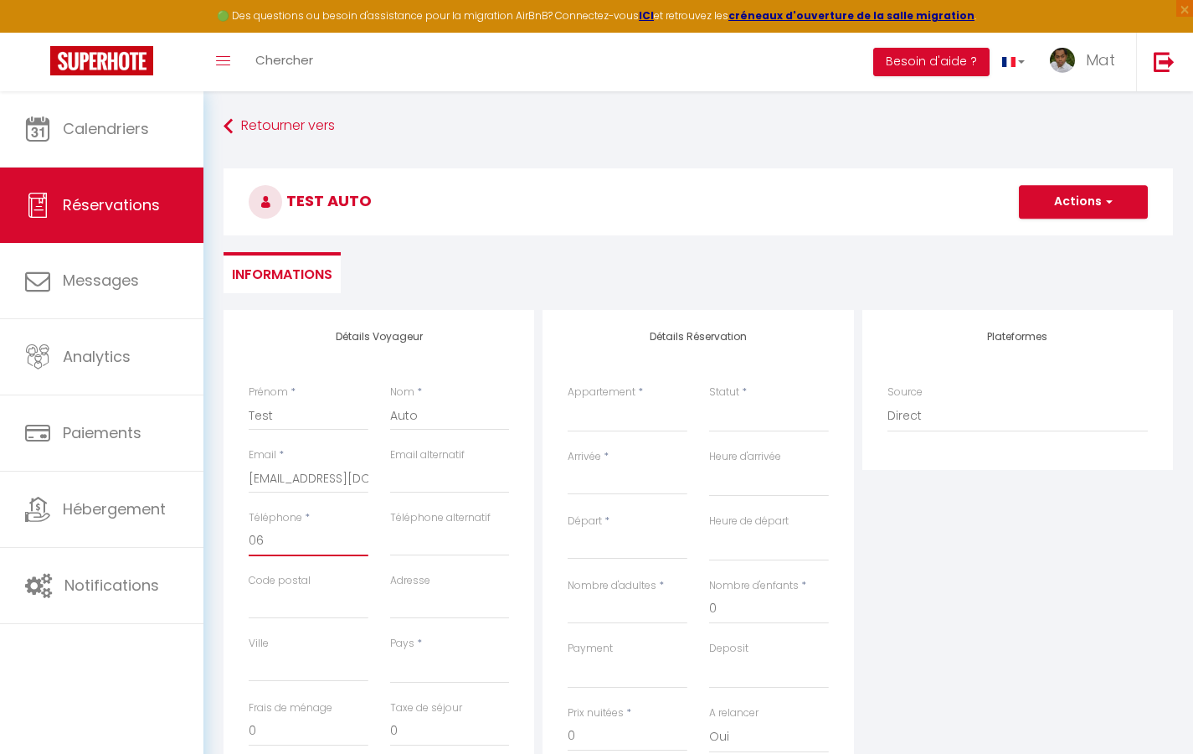
select select
checkbox input "false"
type input "0605"
select select
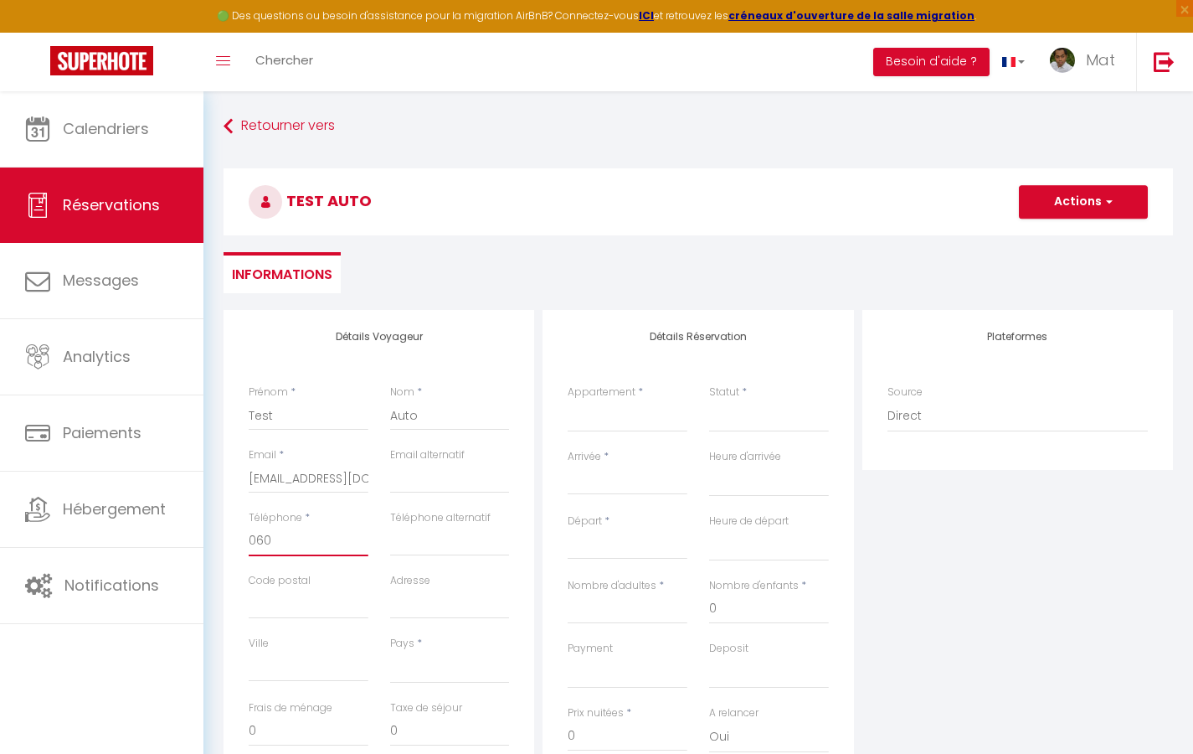
select select
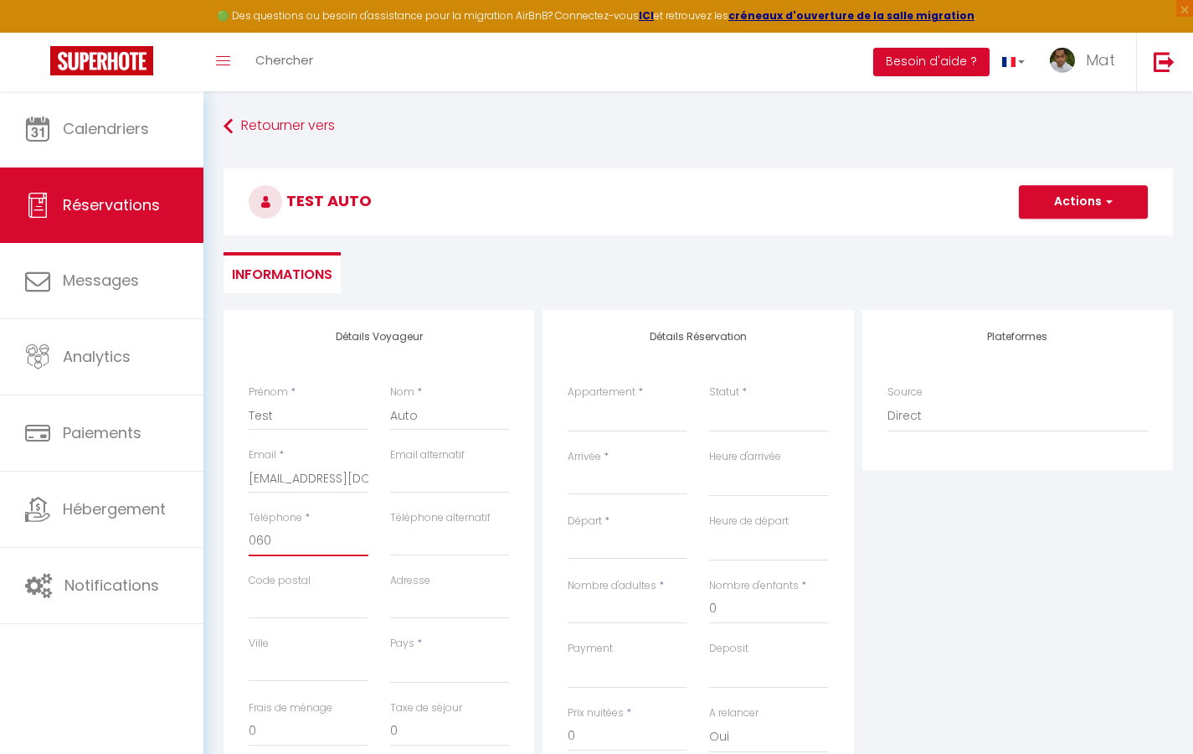
select select
checkbox input "false"
type input "0"
select select
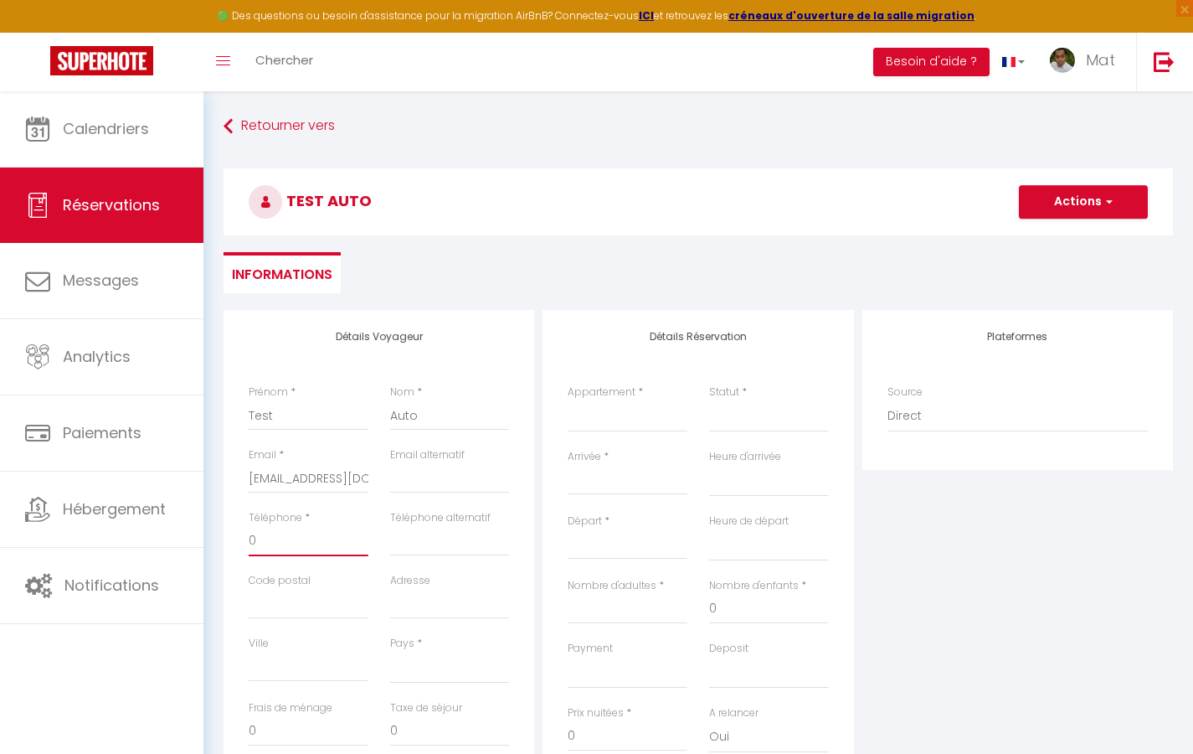
select select
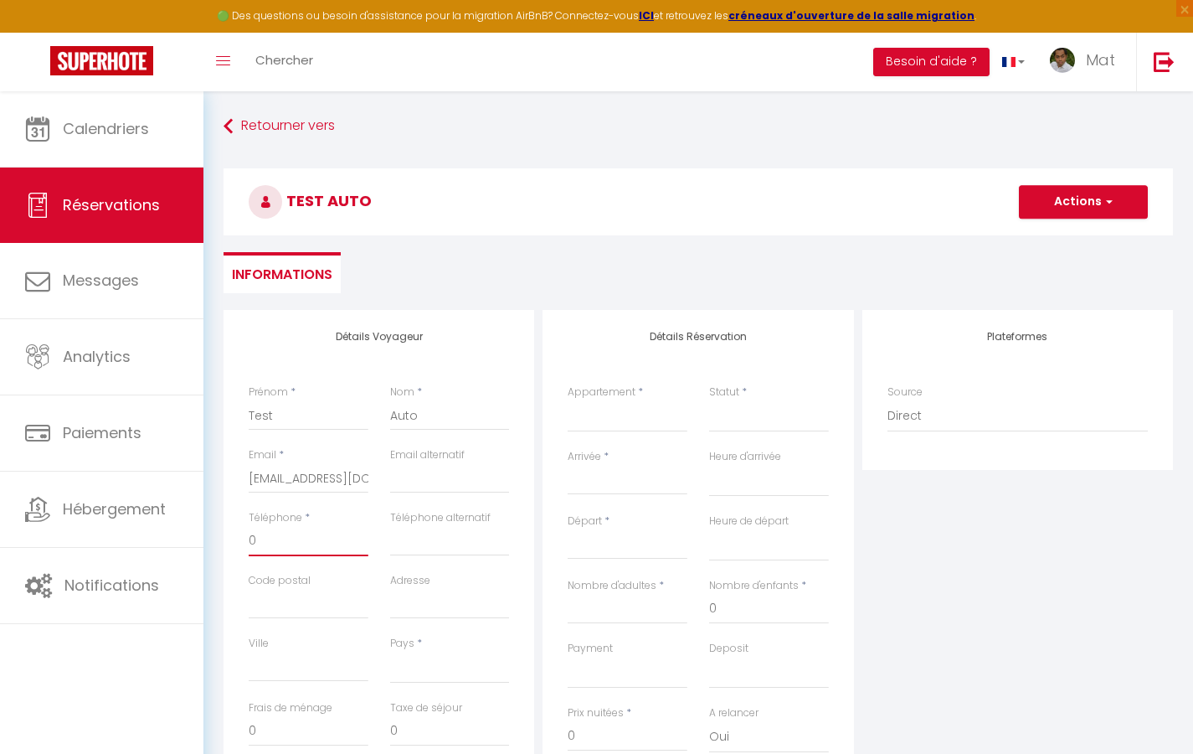
checkbox input "false"
type input "06050"
